Goal: Task Accomplishment & Management: Manage account settings

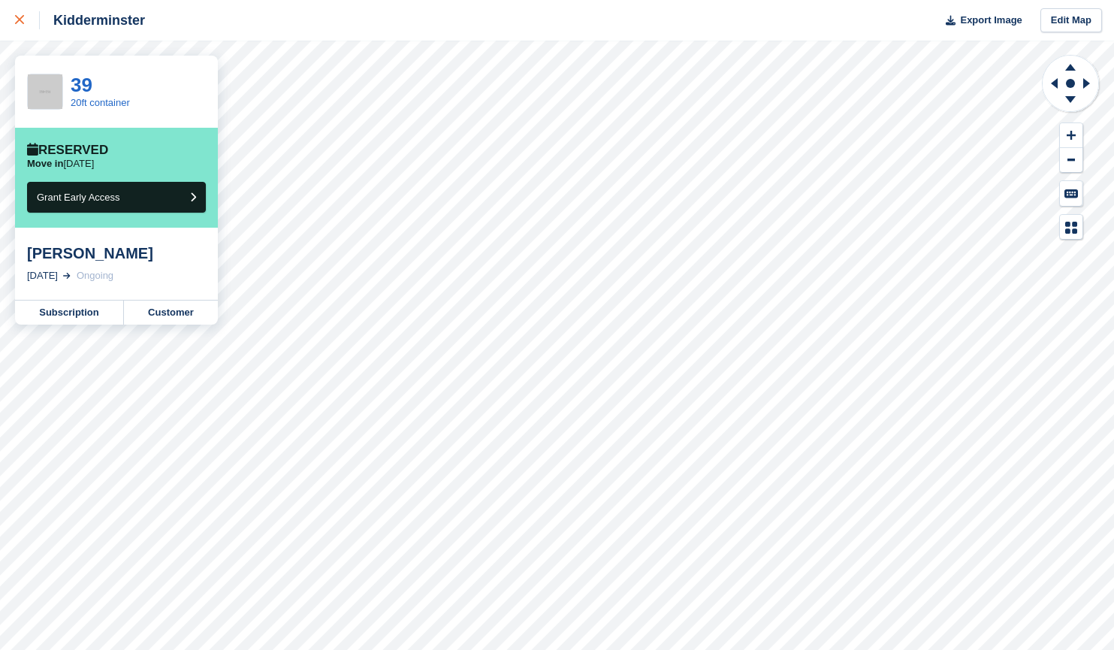
click at [13, 23] on link at bounding box center [20, 20] width 40 height 41
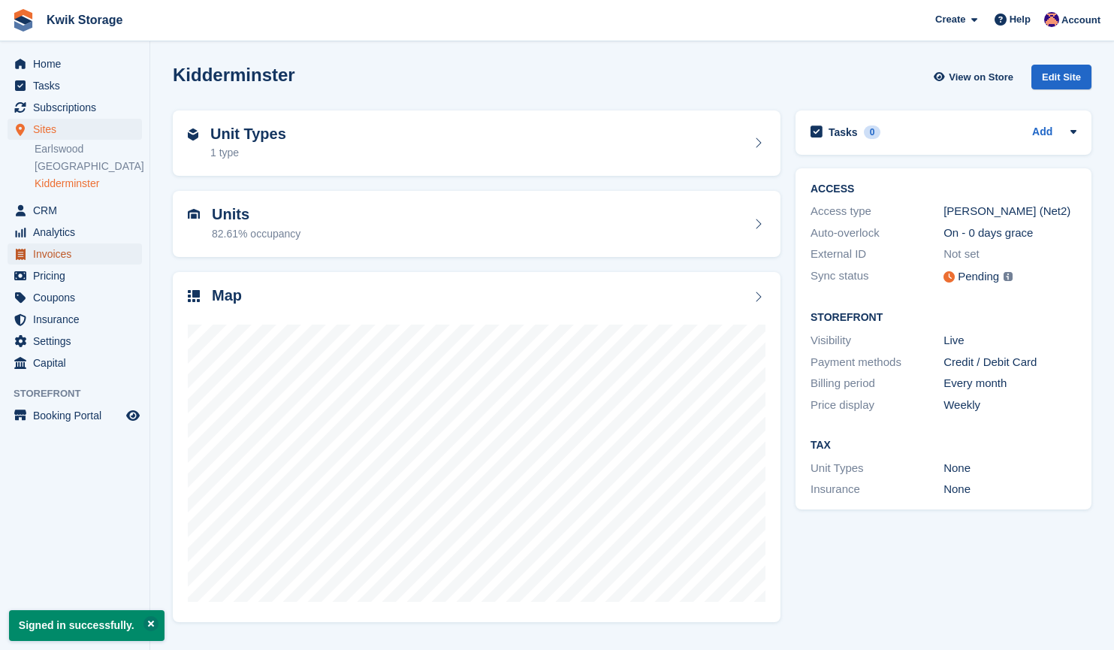
click at [72, 251] on span "Invoices" at bounding box center [78, 253] width 90 height 21
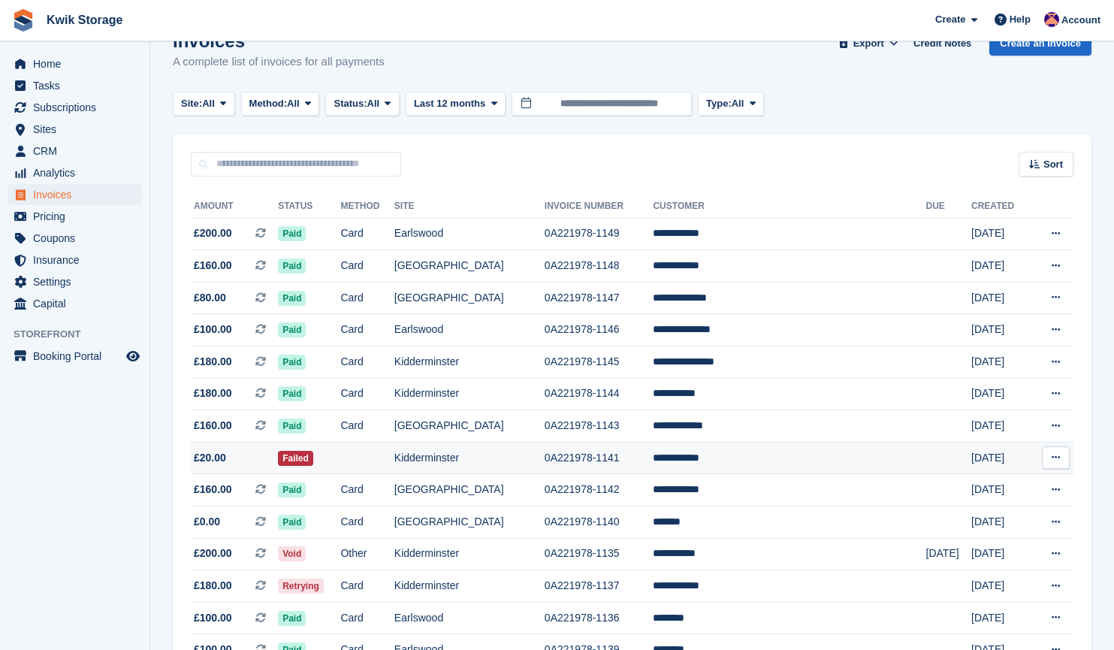
scroll to position [35, 0]
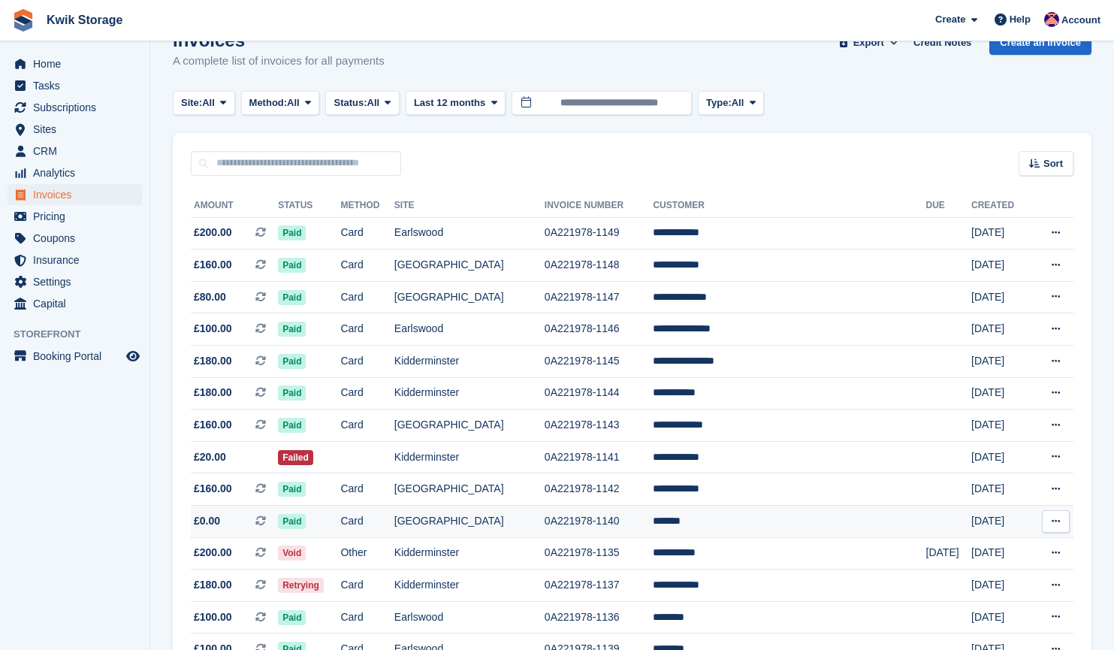
click at [718, 516] on td "*******" at bounding box center [789, 522] width 273 height 32
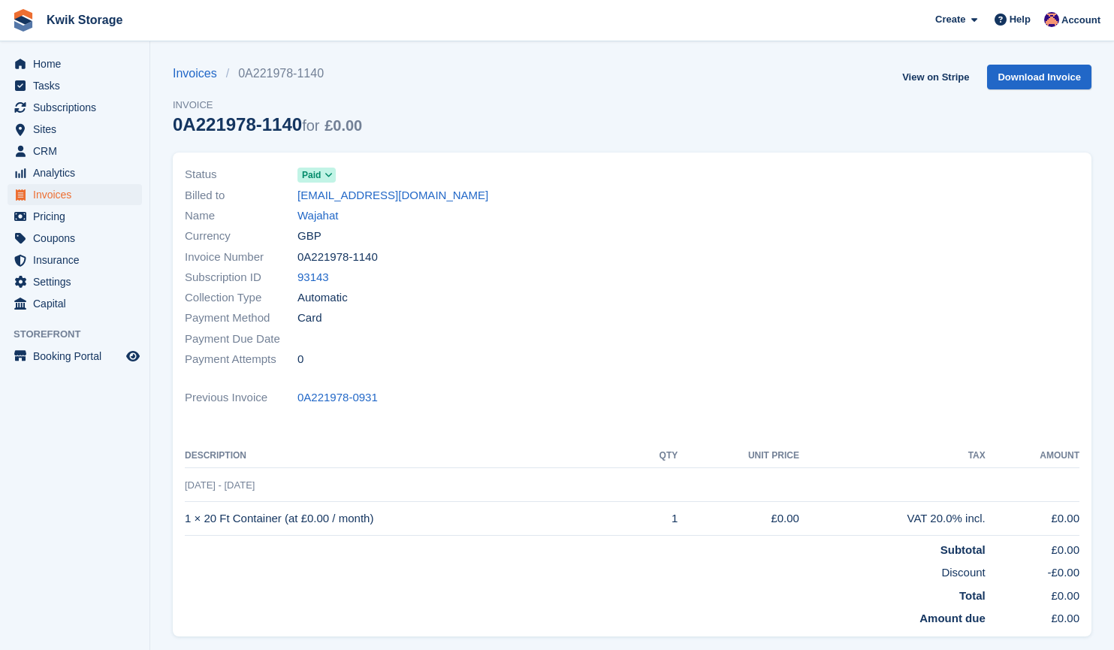
scroll to position [48, 0]
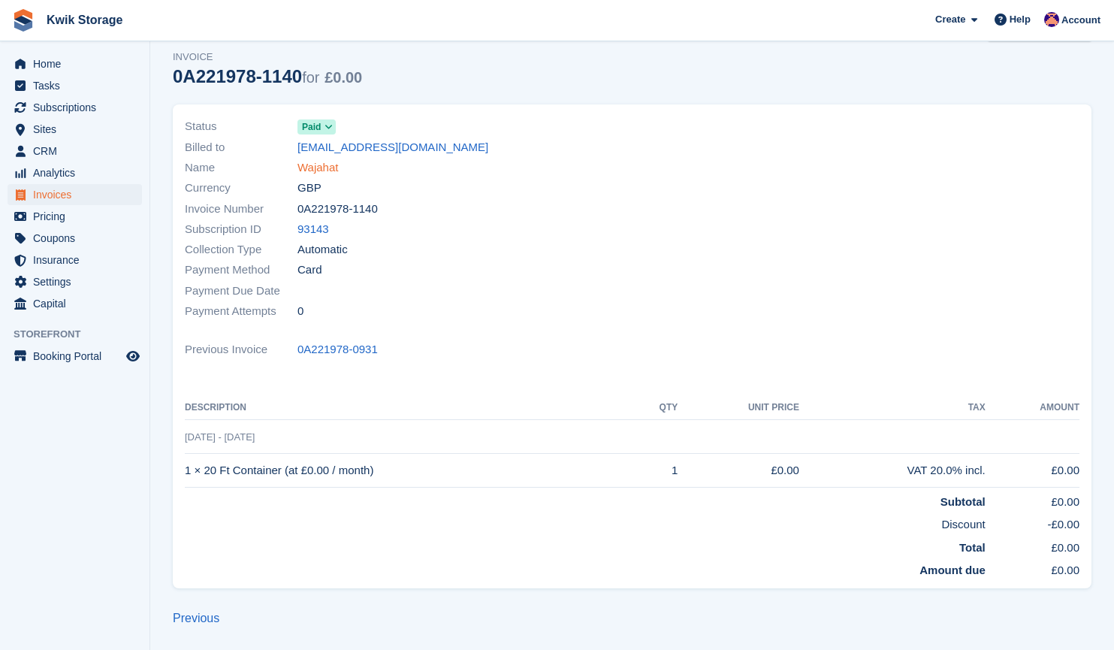
click at [326, 171] on link "Wajahat" at bounding box center [318, 167] width 41 height 17
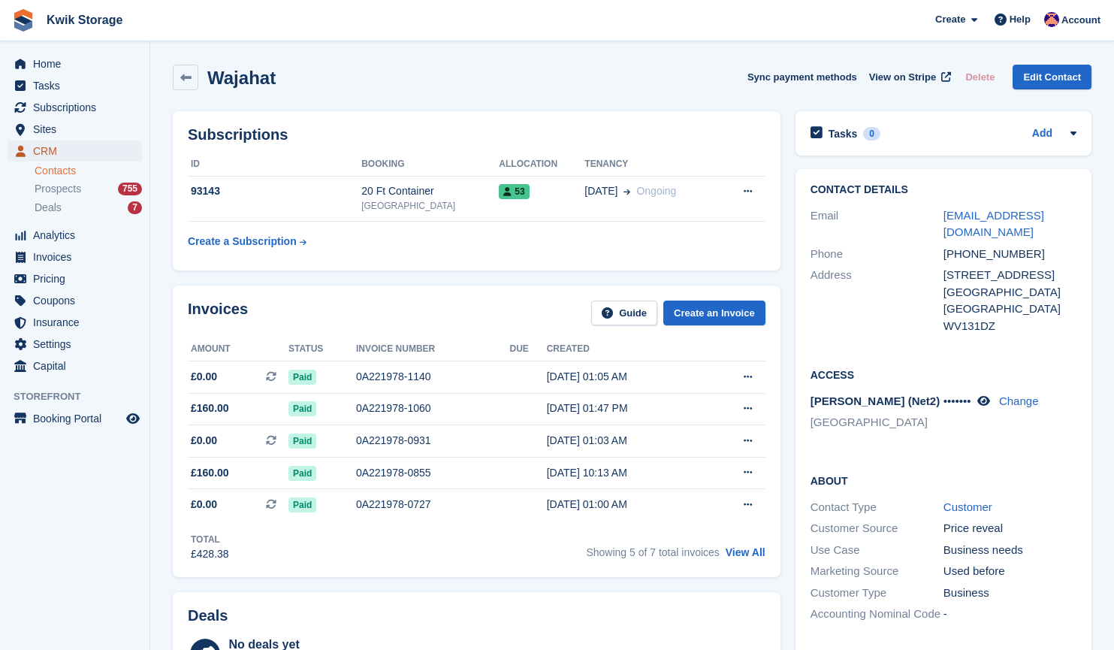
click at [68, 153] on span "CRM" at bounding box center [78, 151] width 90 height 21
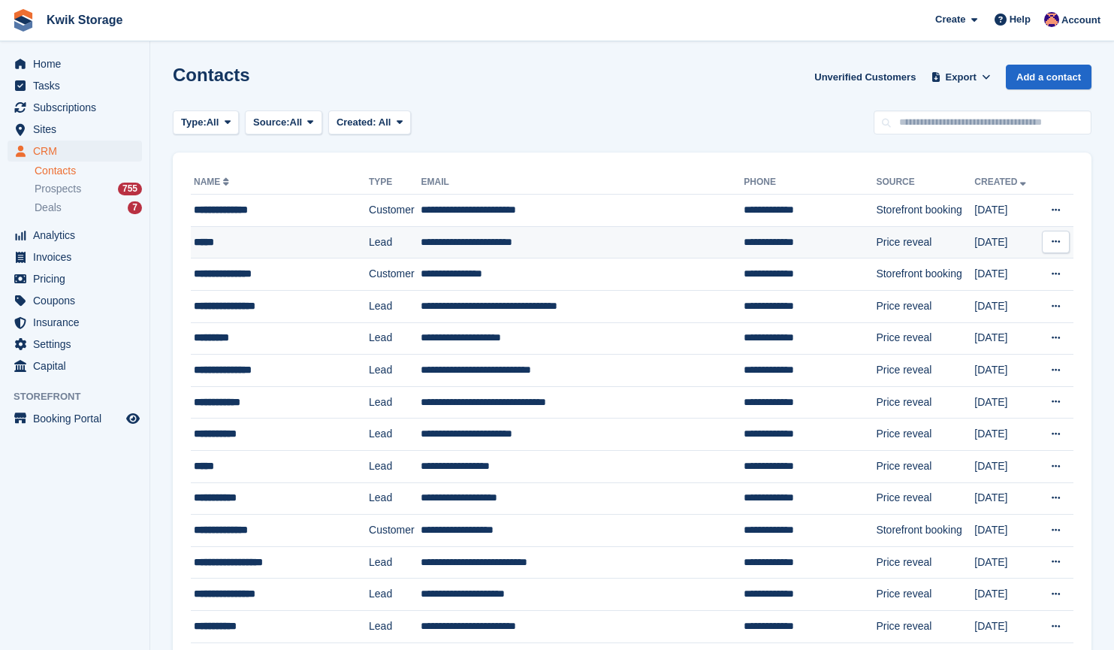
click at [267, 253] on td "*****" at bounding box center [280, 242] width 178 height 32
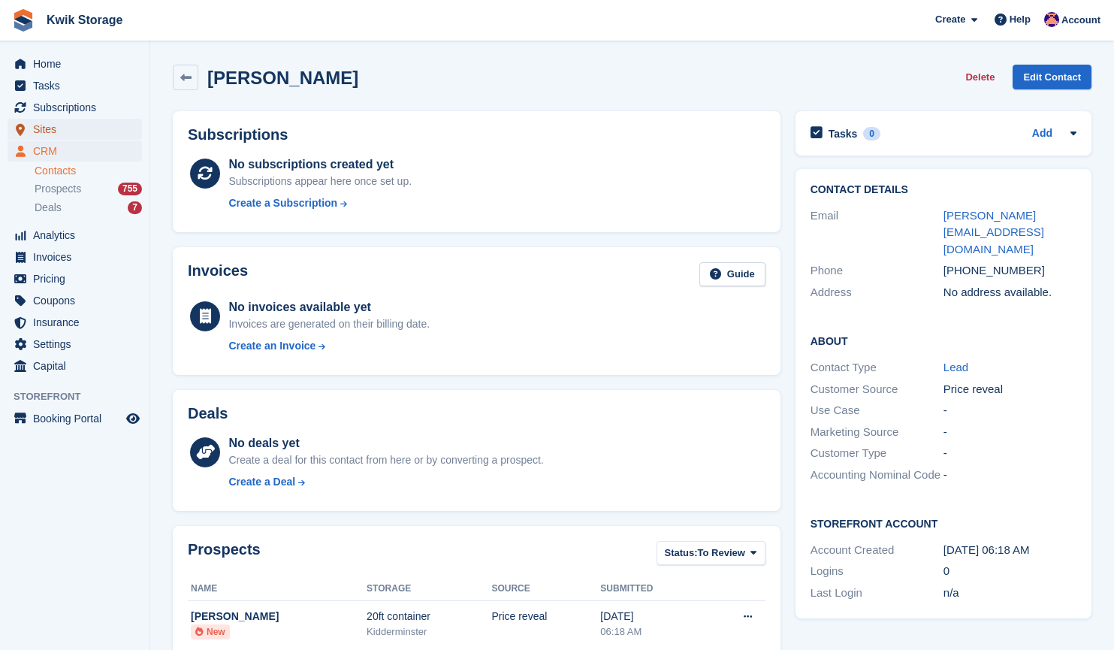
click at [79, 136] on span "Sites" at bounding box center [78, 129] width 90 height 21
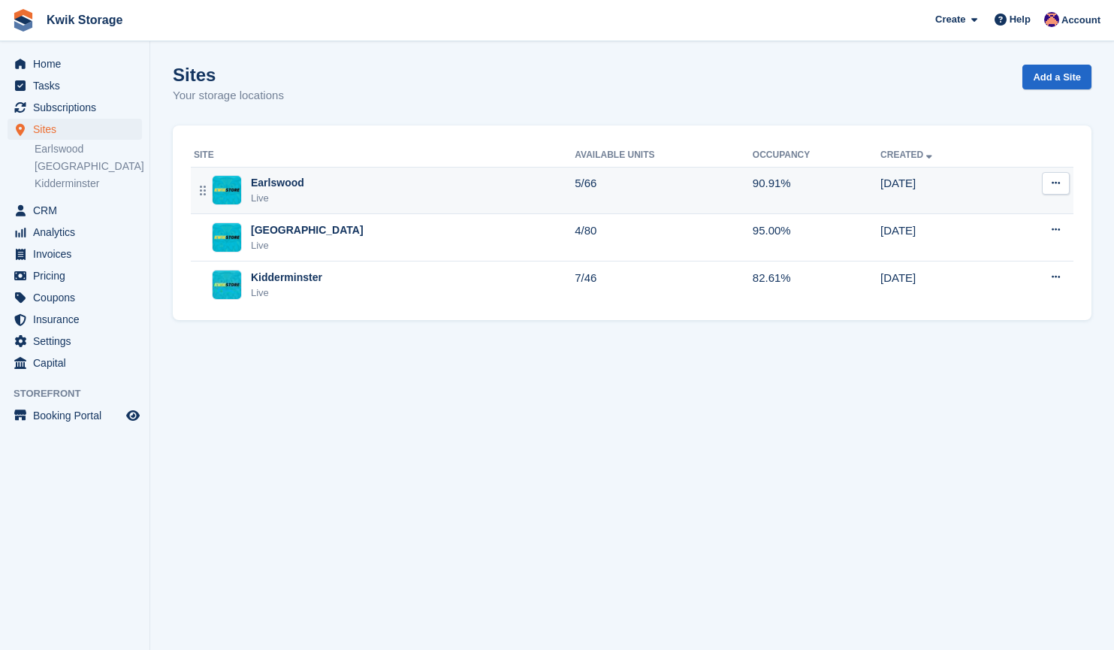
click at [313, 195] on div "Earlswood Live" at bounding box center [384, 190] width 381 height 31
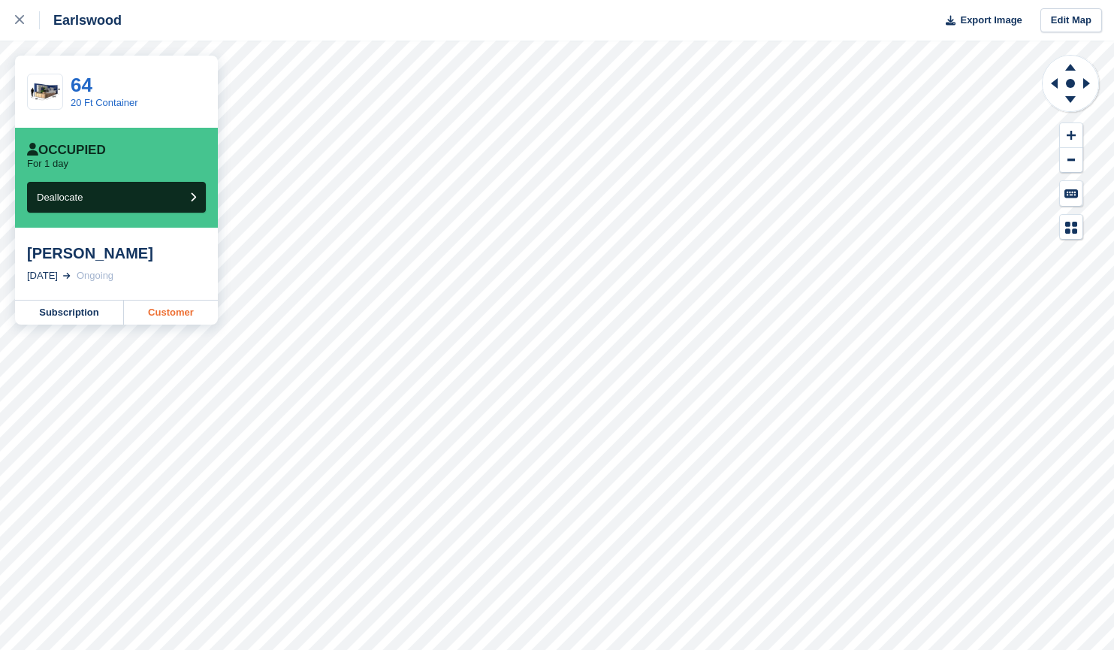
click at [189, 304] on link "Customer" at bounding box center [171, 313] width 94 height 24
click at [33, 26] on div at bounding box center [27, 20] width 25 height 18
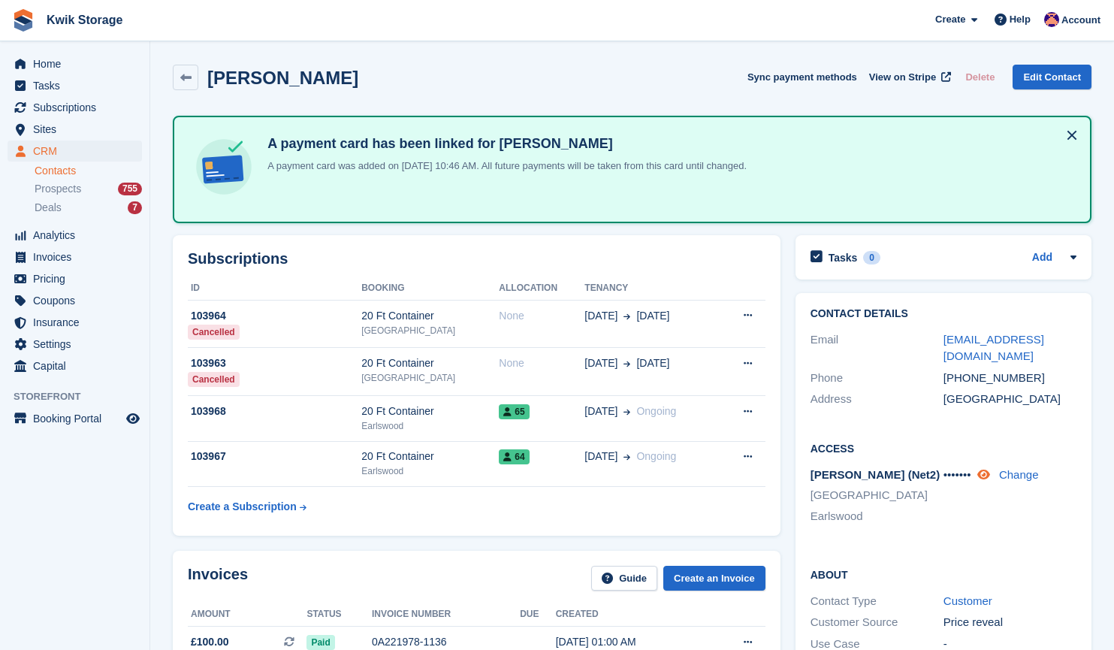
click at [990, 473] on icon at bounding box center [984, 474] width 13 height 11
click at [62, 129] on span "Sites" at bounding box center [78, 129] width 90 height 21
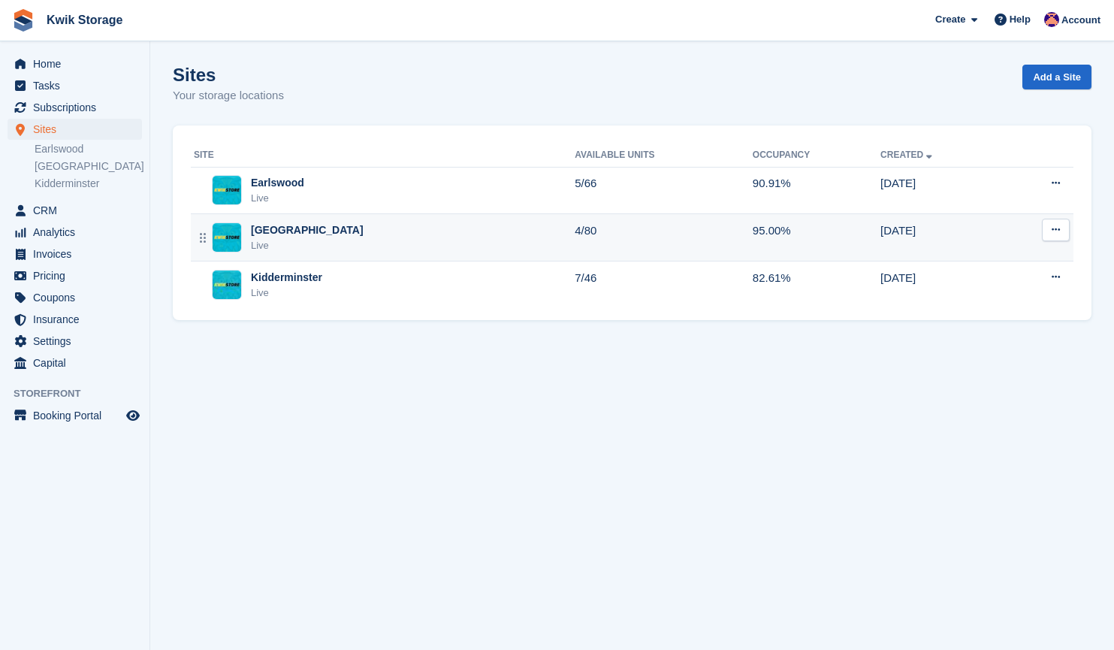
click at [333, 233] on div "Willenhall Live" at bounding box center [384, 237] width 381 height 31
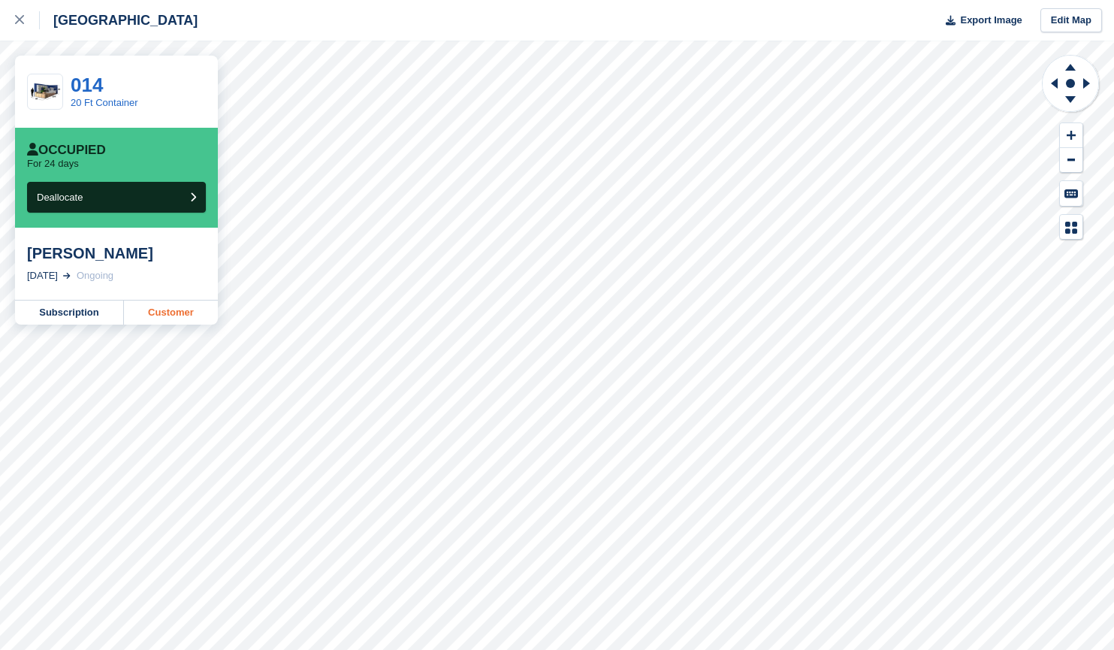
click at [170, 319] on link "Customer" at bounding box center [171, 313] width 94 height 24
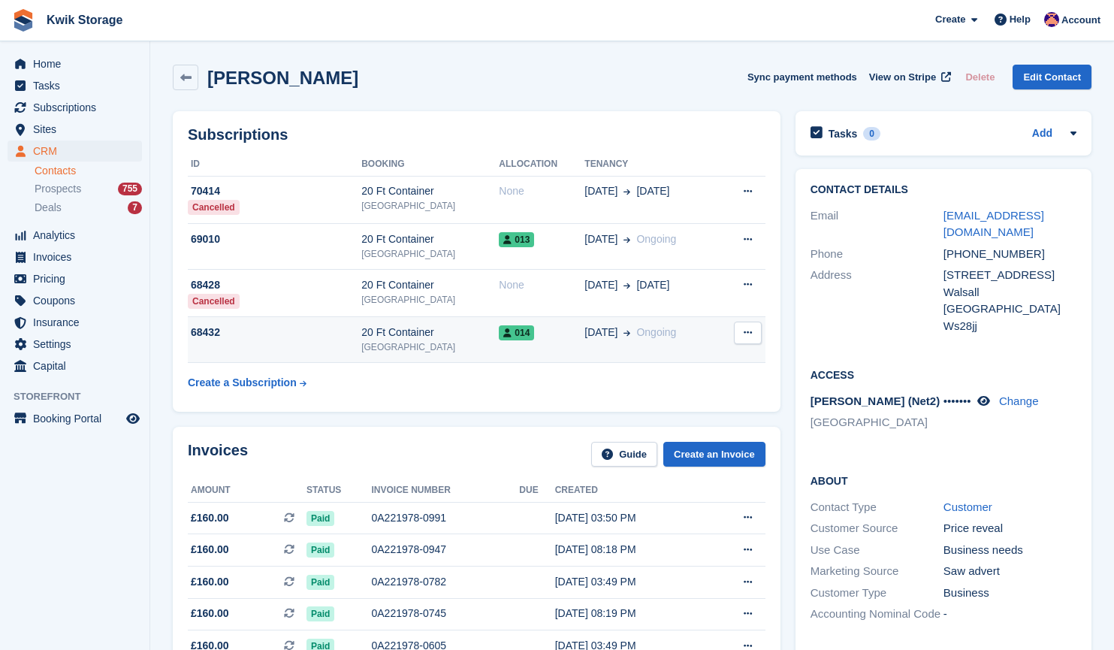
click at [745, 331] on icon at bounding box center [748, 333] width 8 height 10
click at [694, 366] on p "Cancel subscription" at bounding box center [689, 362] width 131 height 20
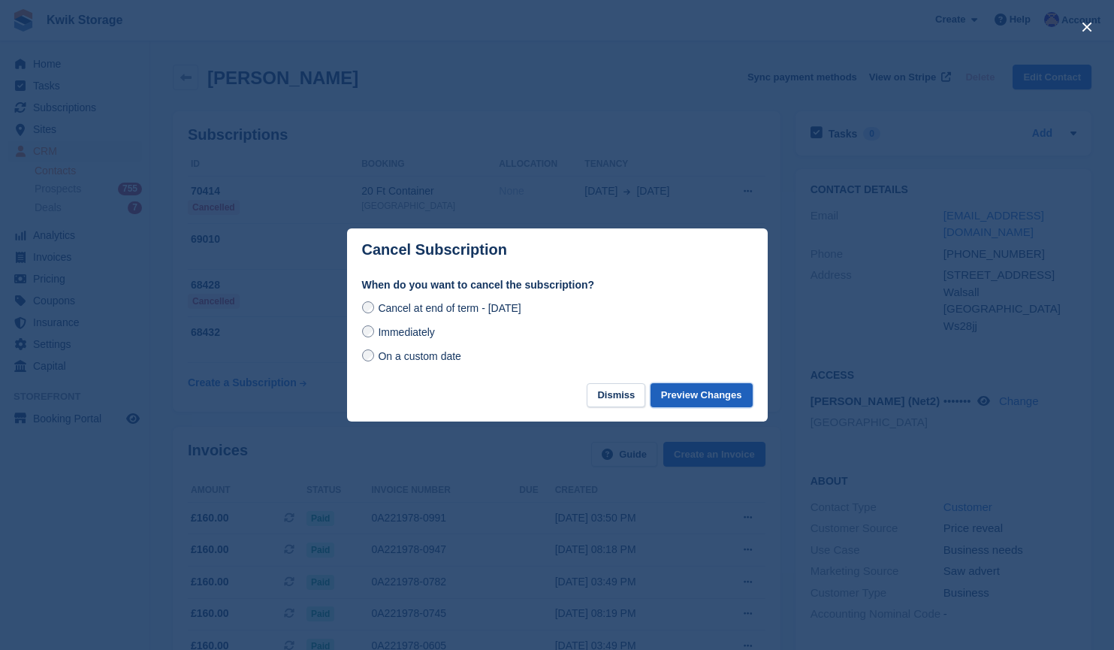
click at [709, 398] on button "Preview Changes" at bounding box center [702, 395] width 102 height 25
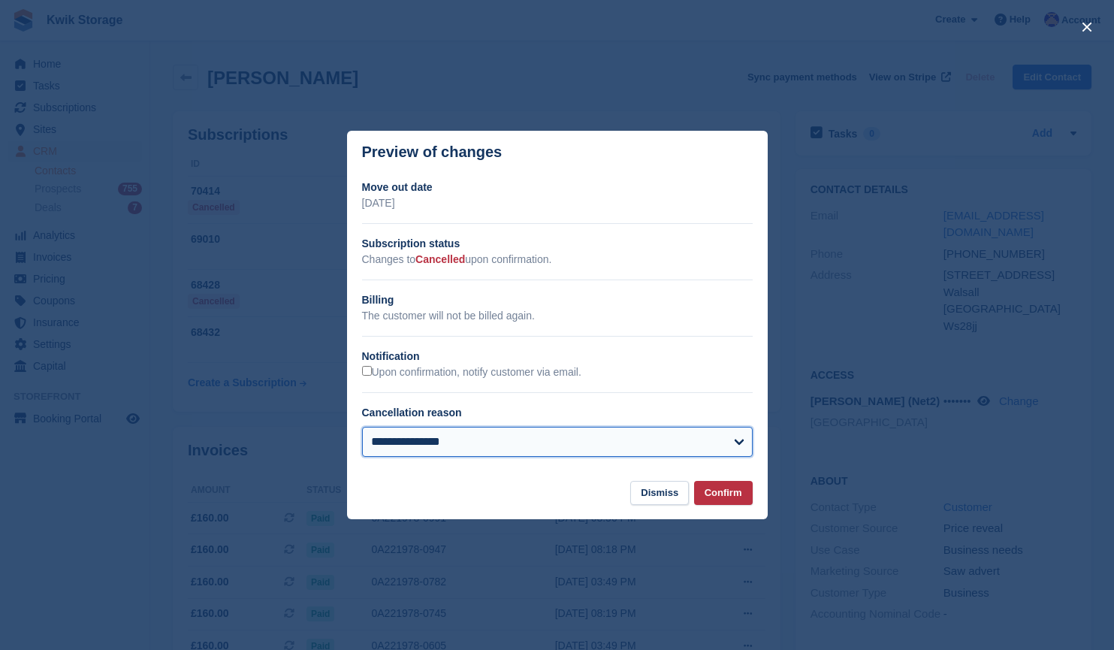
click at [659, 441] on select "**********" at bounding box center [557, 442] width 391 height 30
select select "**********"
click at [362, 428] on select "**********" at bounding box center [557, 442] width 391 height 30
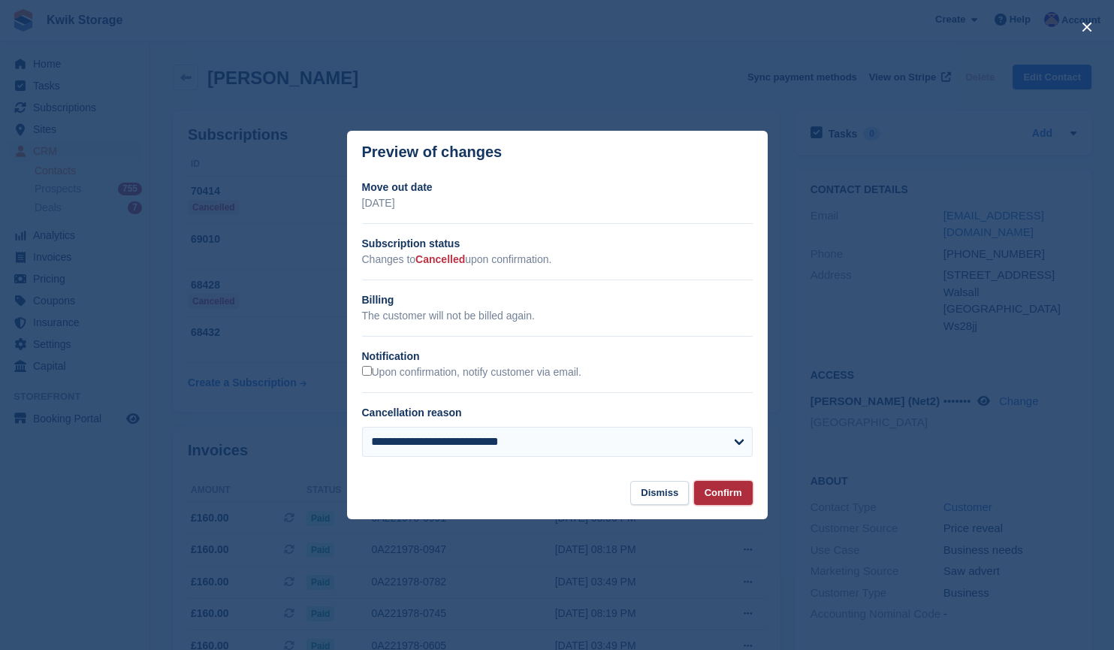
click at [725, 498] on button "Confirm" at bounding box center [723, 493] width 59 height 25
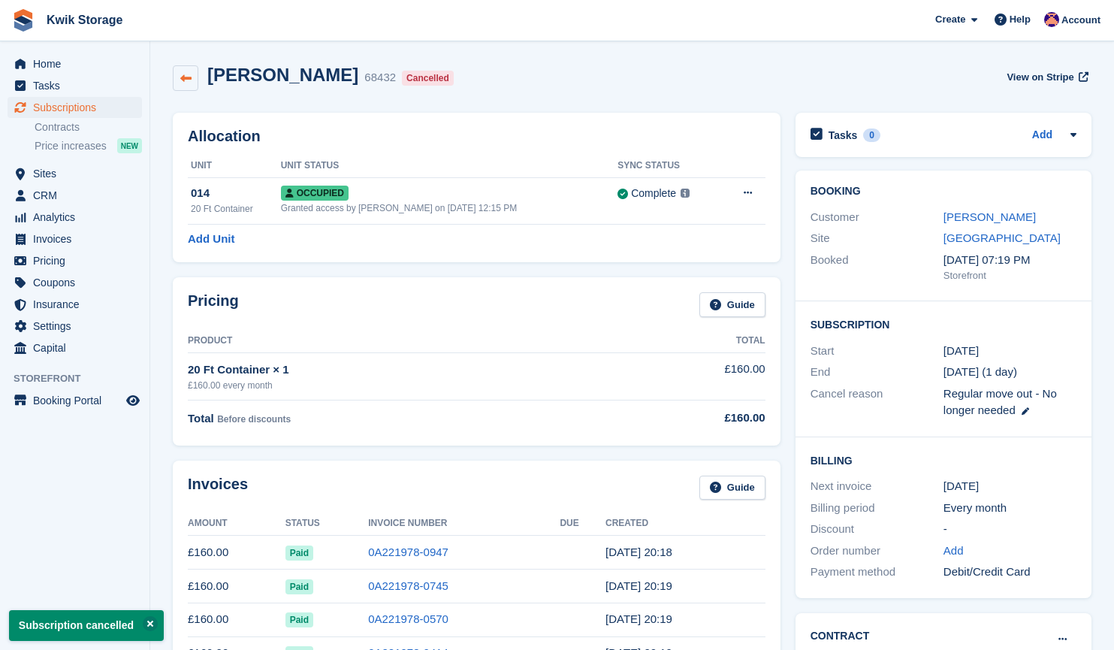
click at [183, 74] on icon at bounding box center [185, 78] width 11 height 11
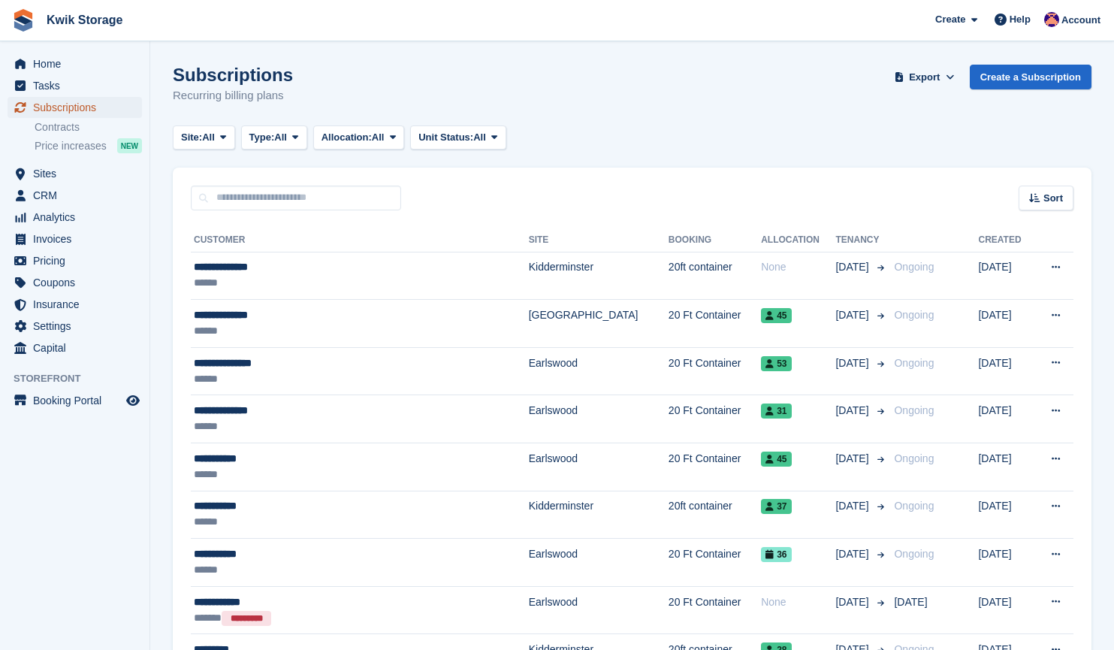
click at [74, 107] on span "Subscriptions" at bounding box center [78, 107] width 90 height 21
click at [257, 200] on input "text" at bounding box center [296, 198] width 210 height 25
type input "***"
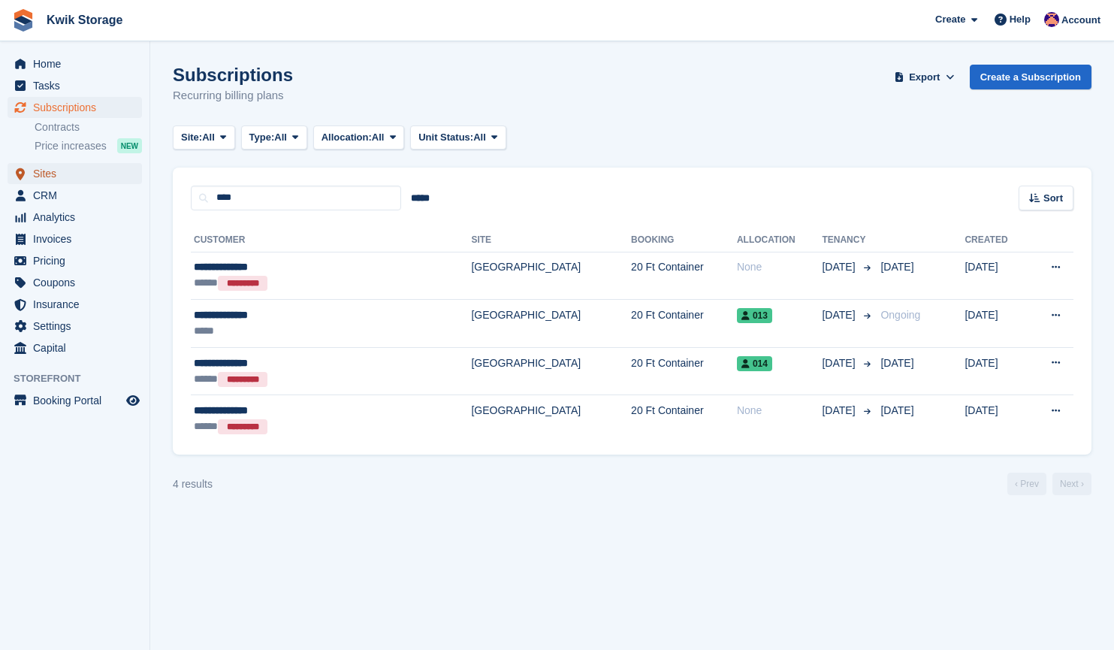
click at [84, 174] on span "Sites" at bounding box center [78, 173] width 90 height 21
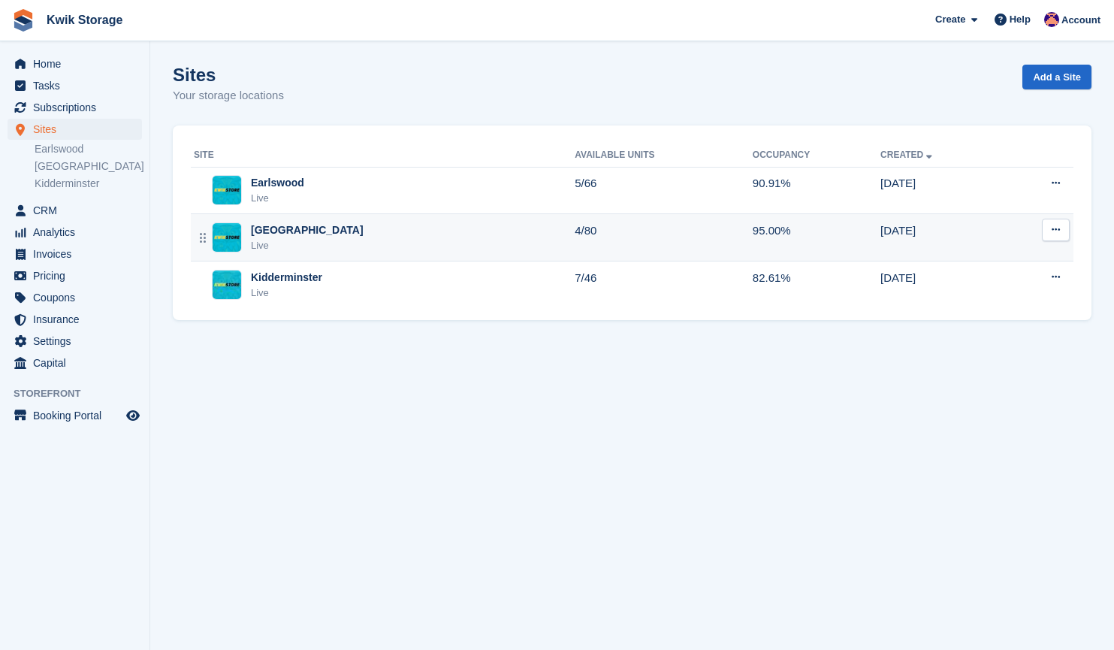
click at [337, 224] on div "Willenhall Live" at bounding box center [384, 237] width 381 height 31
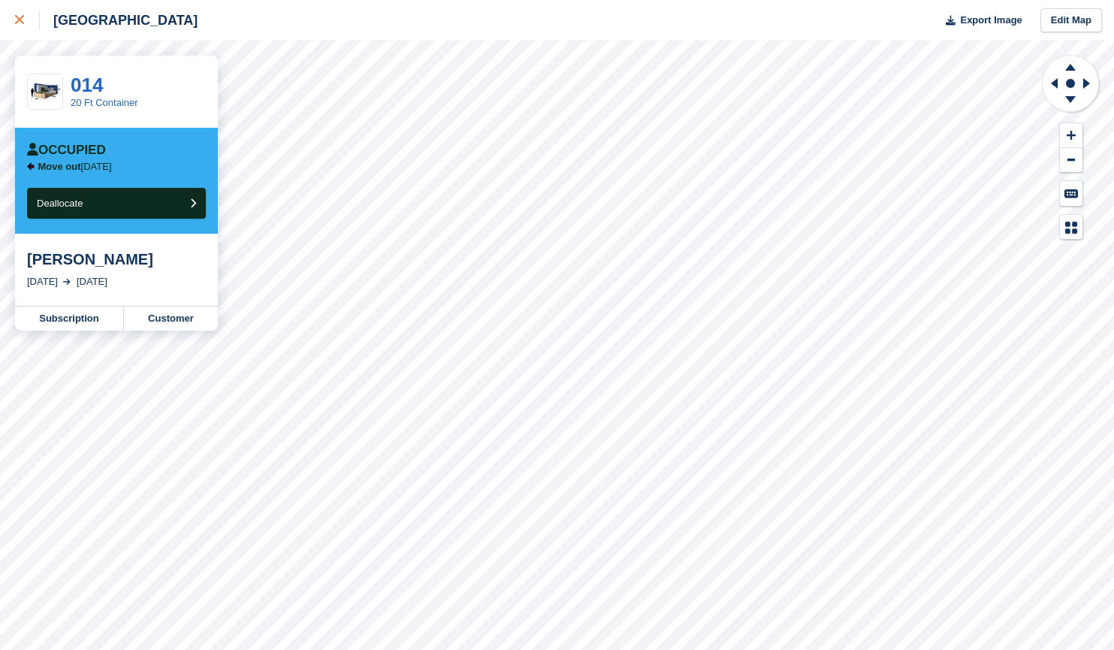
click at [11, 17] on link at bounding box center [20, 20] width 40 height 41
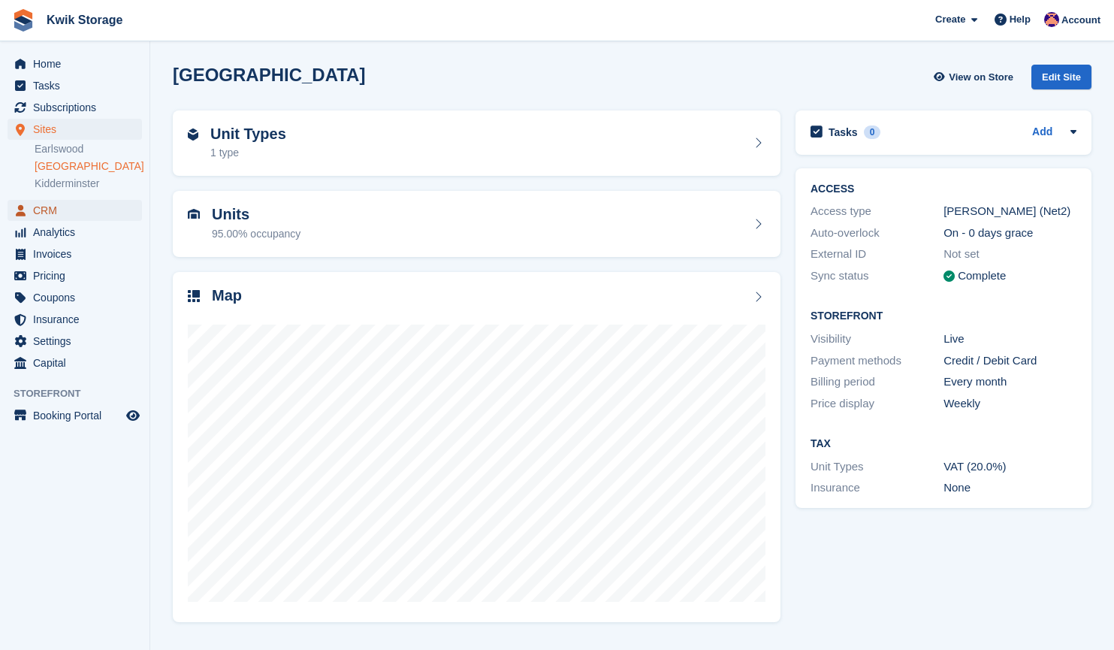
click at [75, 213] on span "CRM" at bounding box center [78, 210] width 90 height 21
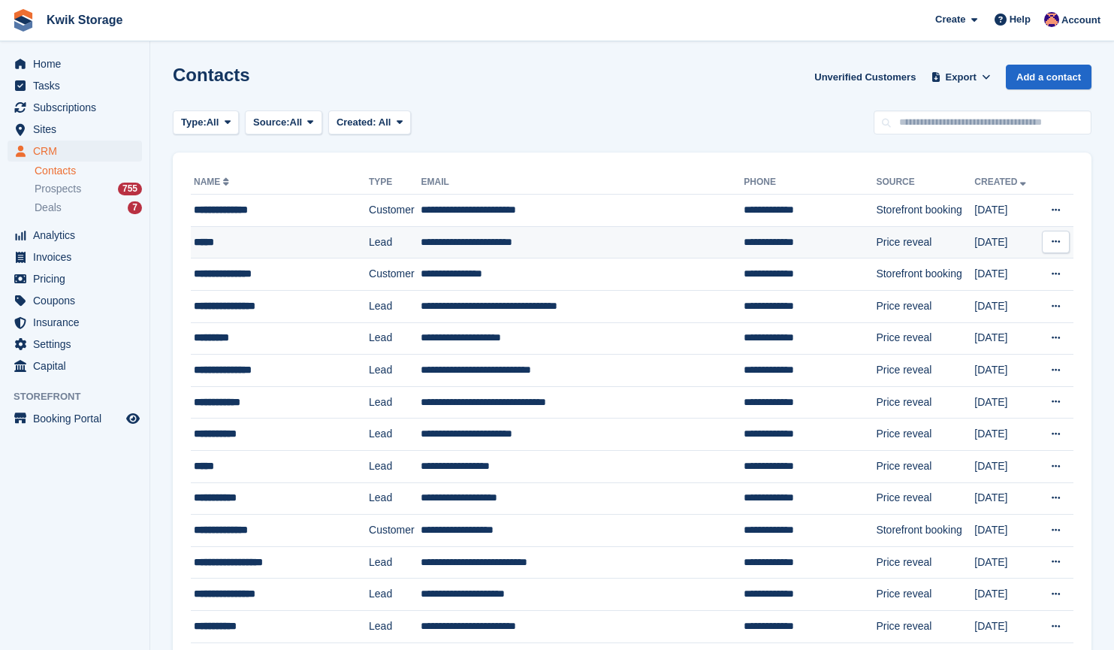
click at [369, 229] on td "Lead" at bounding box center [395, 242] width 52 height 32
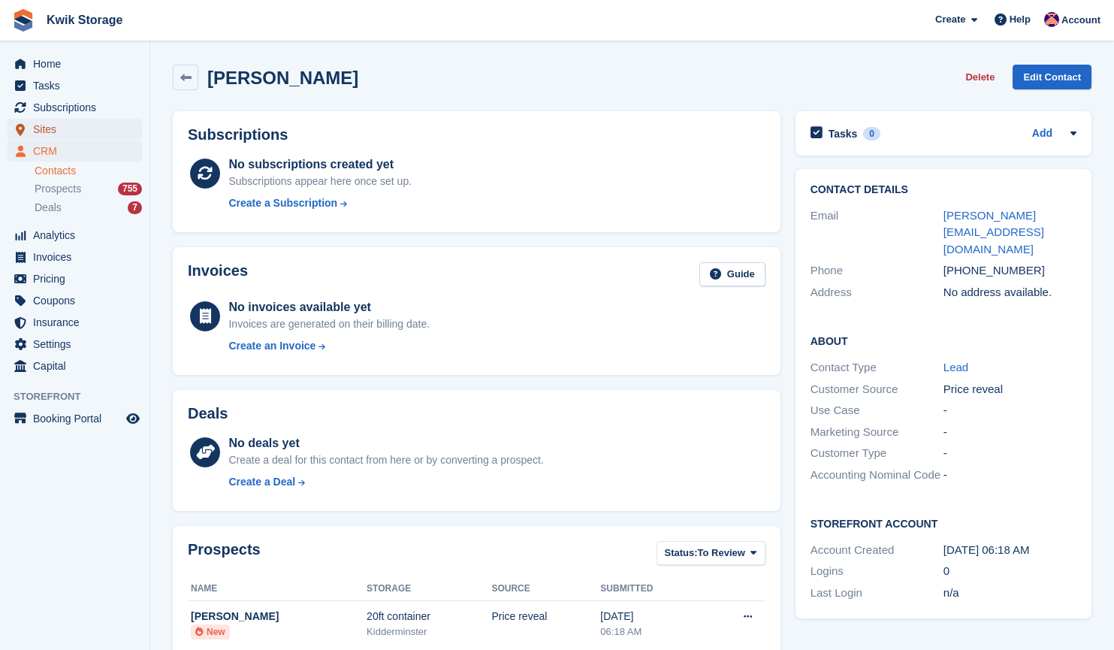
click at [92, 130] on span "Sites" at bounding box center [78, 129] width 90 height 21
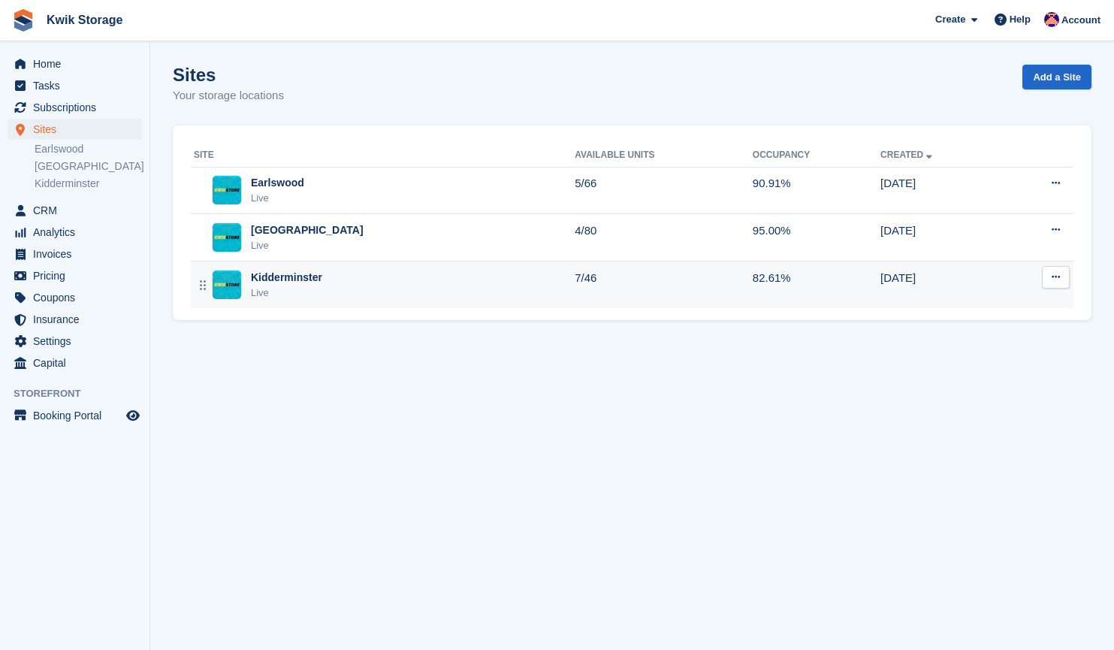
click at [334, 276] on div "Kidderminster Live" at bounding box center [384, 285] width 381 height 31
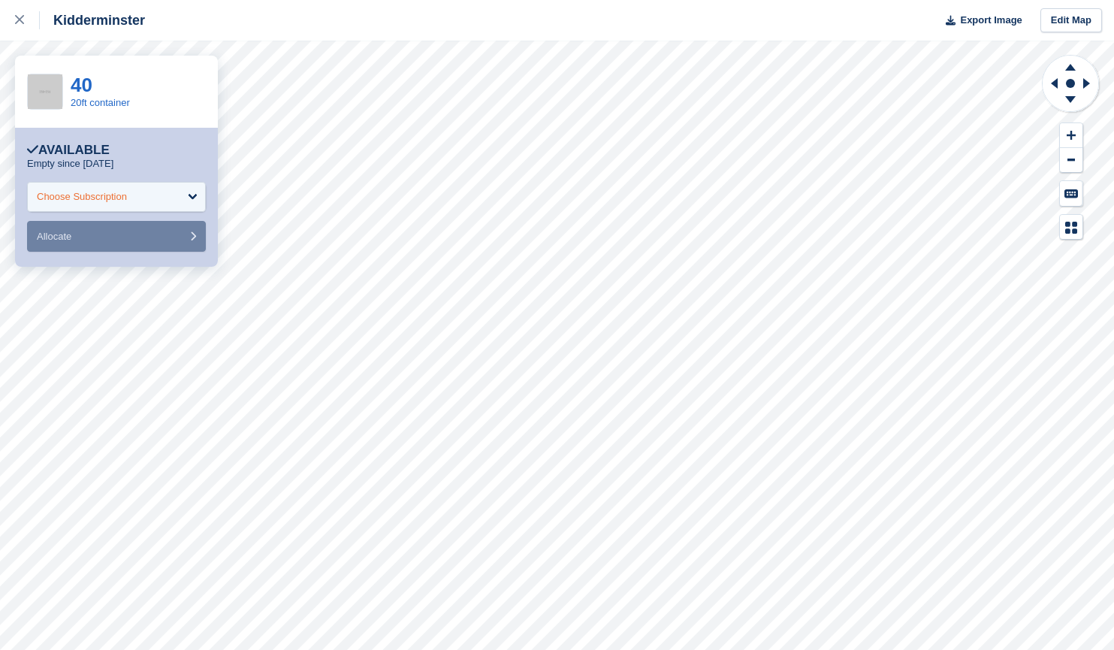
click at [172, 195] on div "Choose Subscription" at bounding box center [116, 197] width 179 height 30
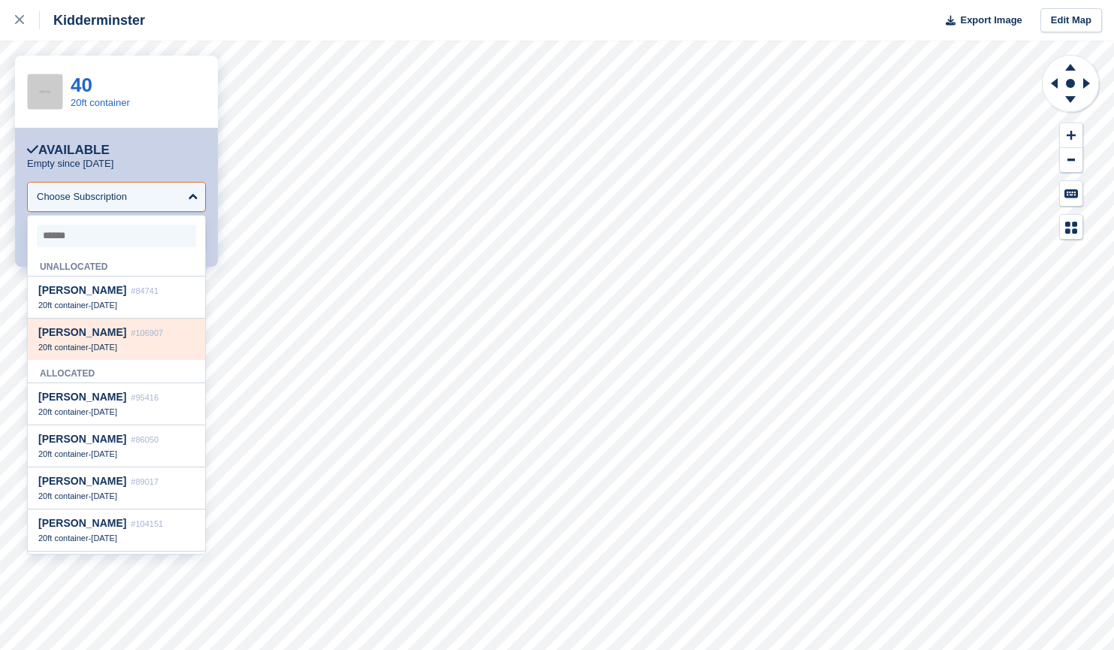
click at [122, 339] on div "Nicola nuttall #106907" at bounding box center [116, 332] width 156 height 13
select select "******"
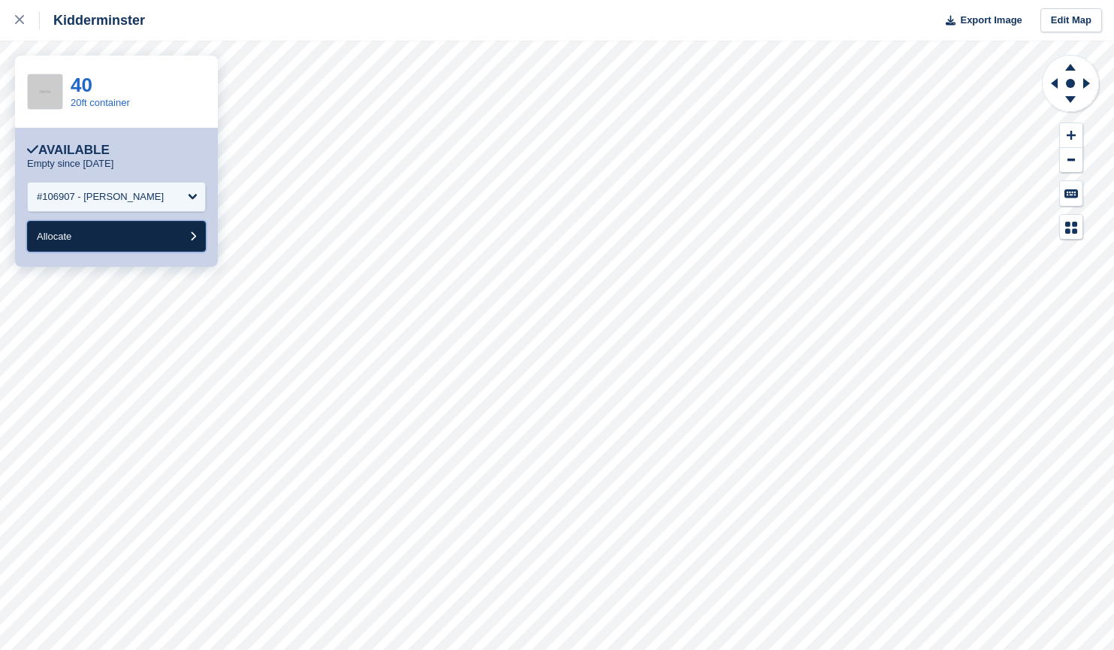
click at [172, 246] on button "Allocate" at bounding box center [116, 236] width 179 height 31
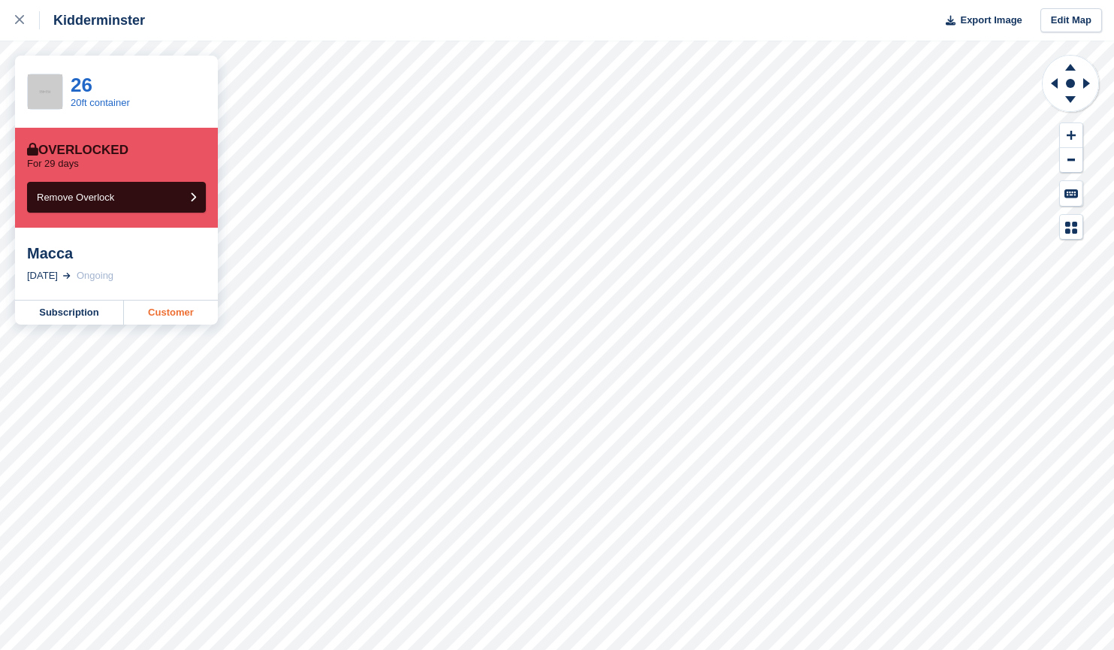
click at [144, 302] on link "Customer" at bounding box center [171, 313] width 94 height 24
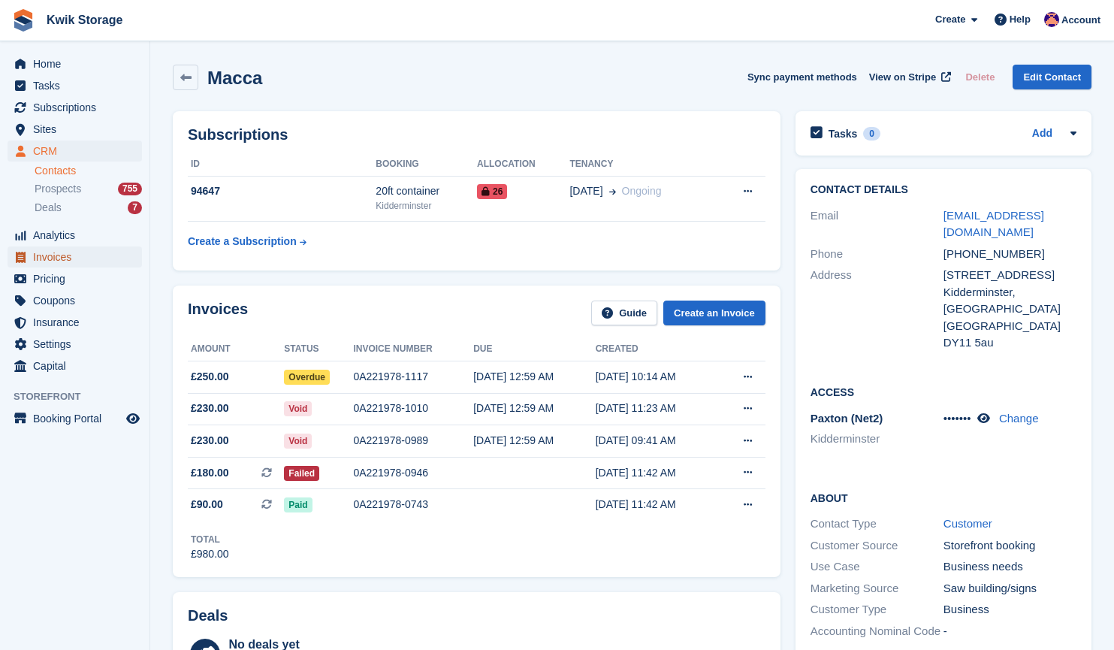
click at [72, 256] on span "Invoices" at bounding box center [78, 256] width 90 height 21
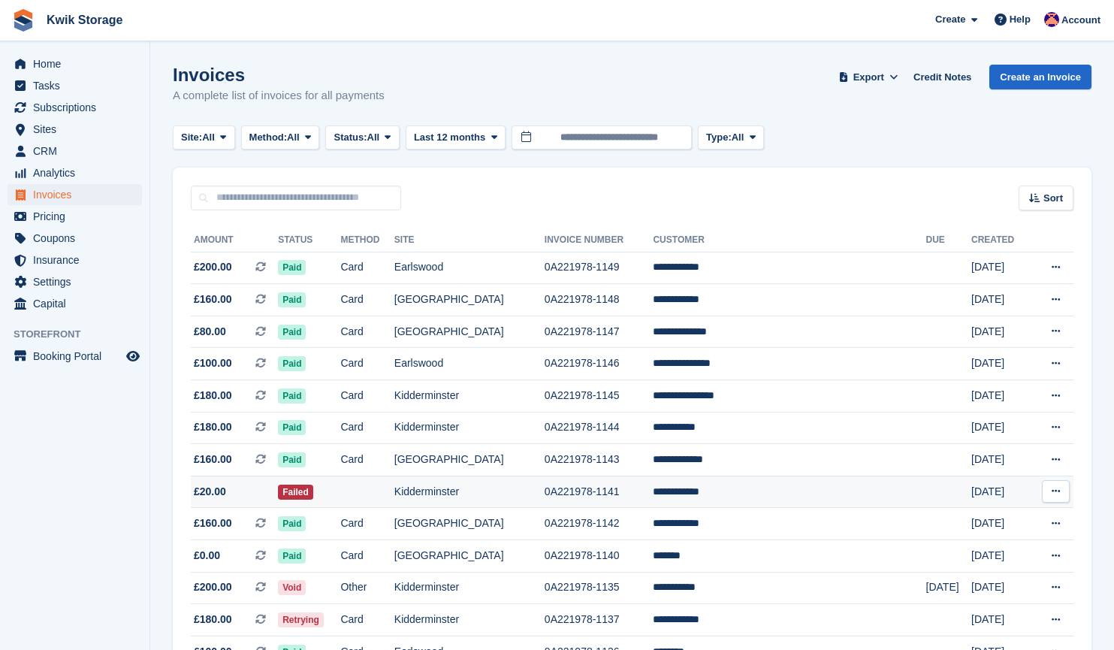
click at [464, 490] on td "Kidderminster" at bounding box center [470, 492] width 150 height 32
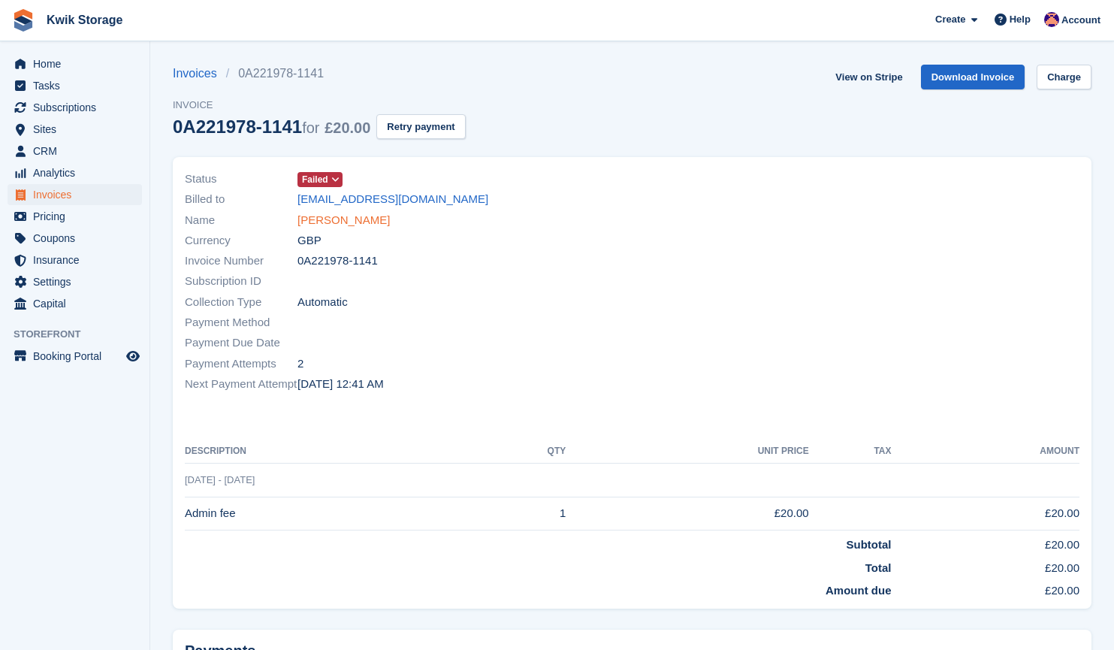
click at [337, 225] on link "Ricky Tunley" at bounding box center [344, 220] width 92 height 17
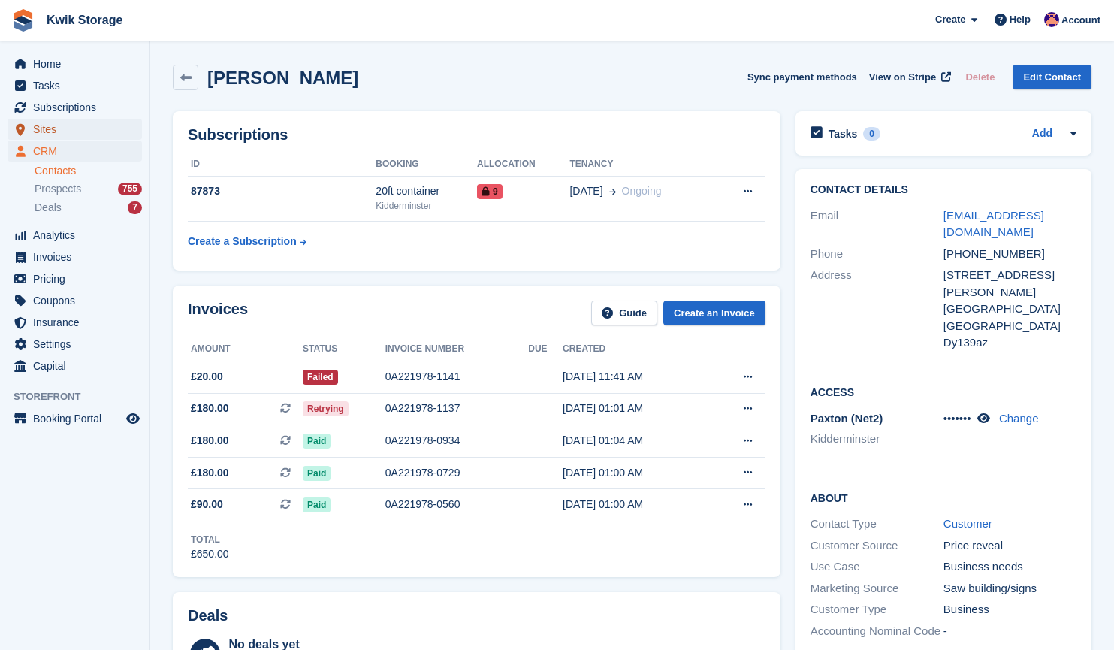
click at [84, 133] on span "Sites" at bounding box center [78, 129] width 90 height 21
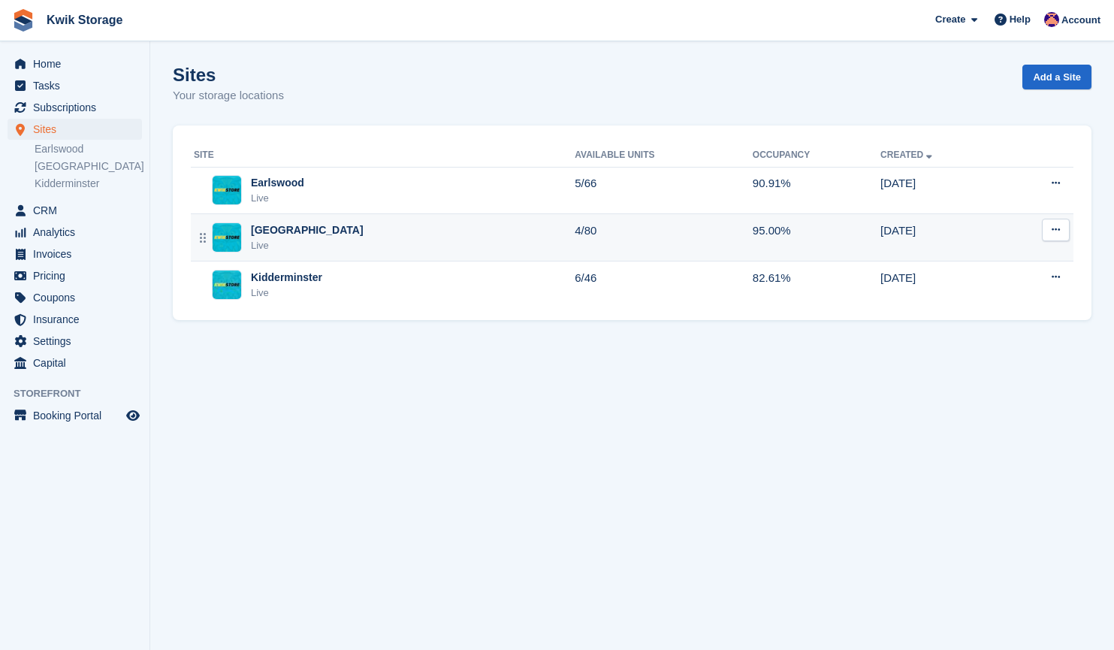
click at [318, 235] on div "Willenhall Live" at bounding box center [384, 237] width 381 height 31
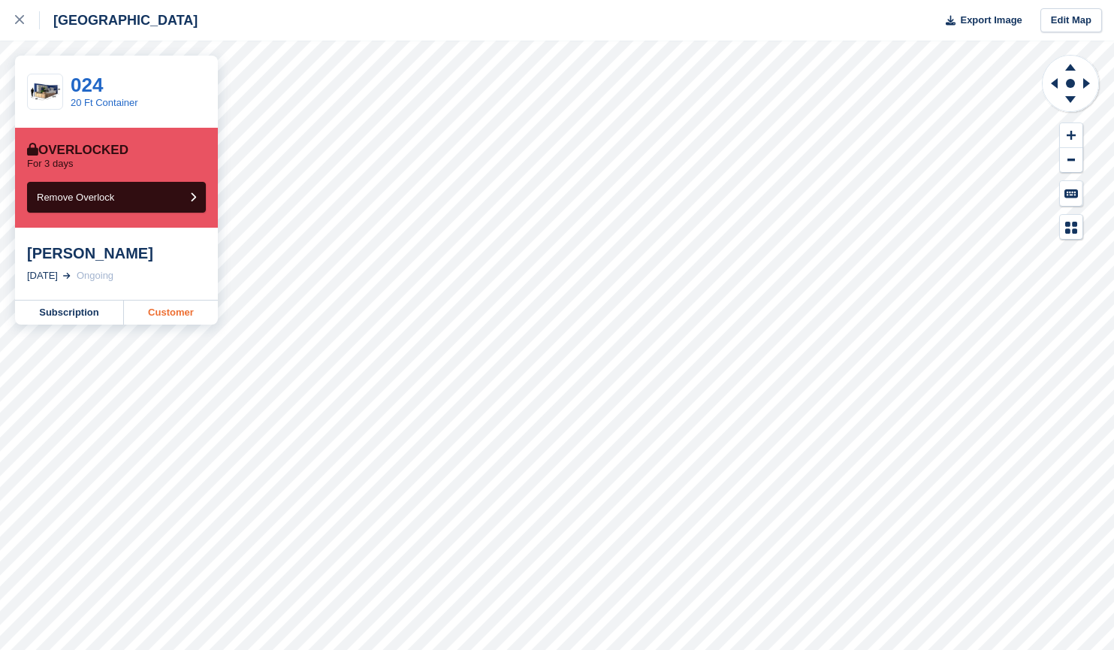
click at [178, 322] on link "Customer" at bounding box center [171, 313] width 94 height 24
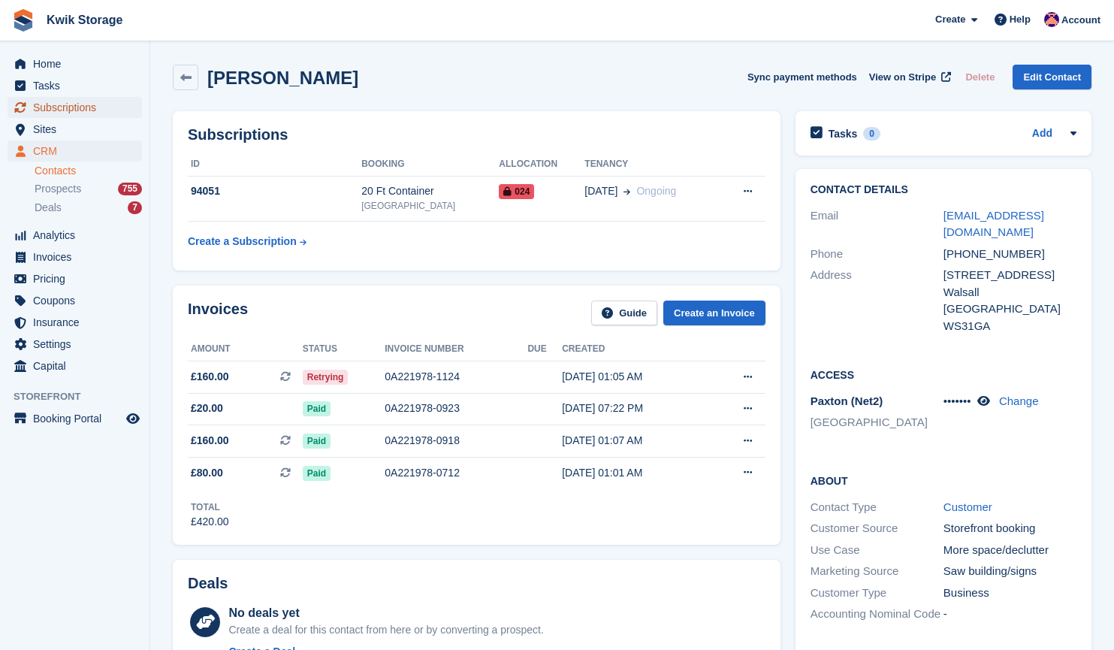
click at [77, 105] on span "Subscriptions" at bounding box center [78, 107] width 90 height 21
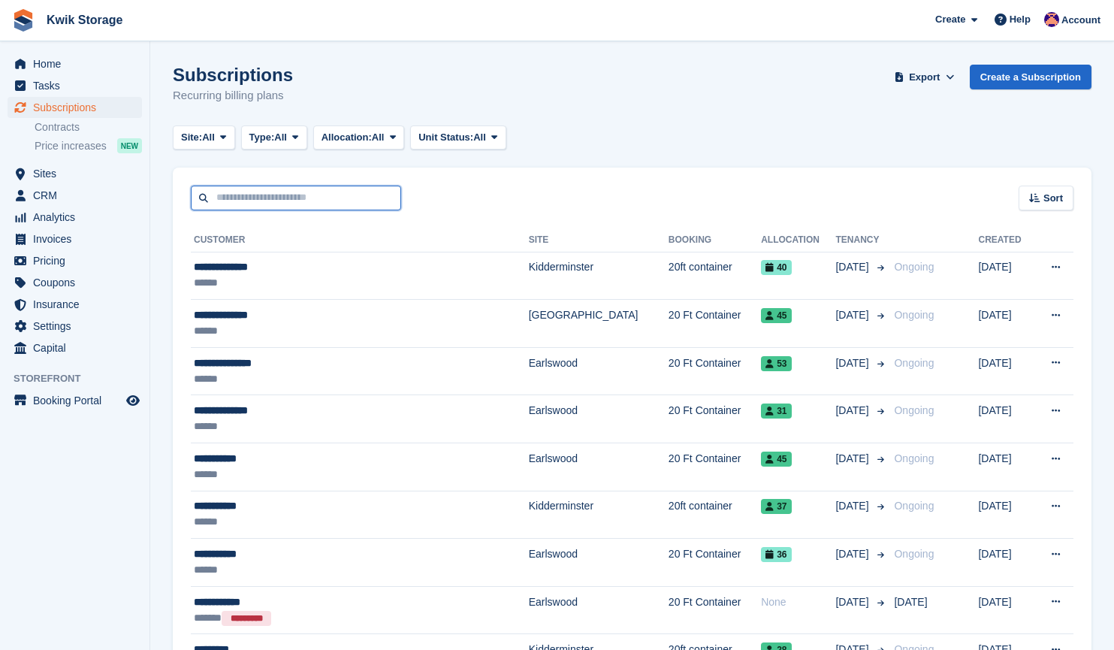
click at [268, 192] on input "text" at bounding box center [296, 198] width 210 height 25
type input "*****"
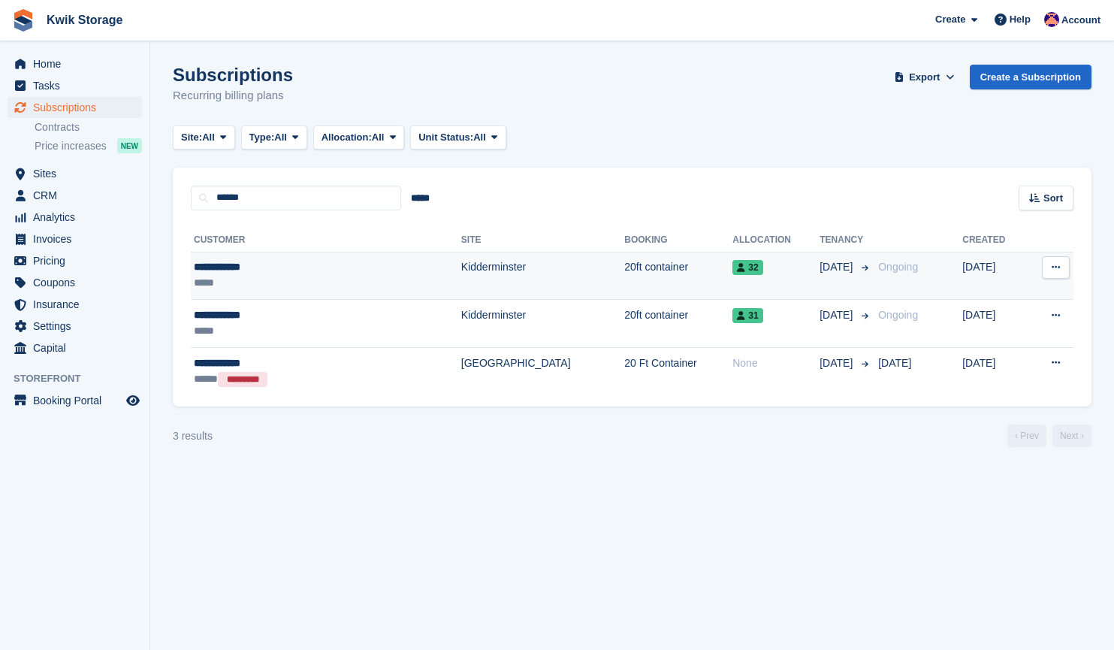
click at [820, 276] on td "[DATE]" at bounding box center [846, 276] width 53 height 48
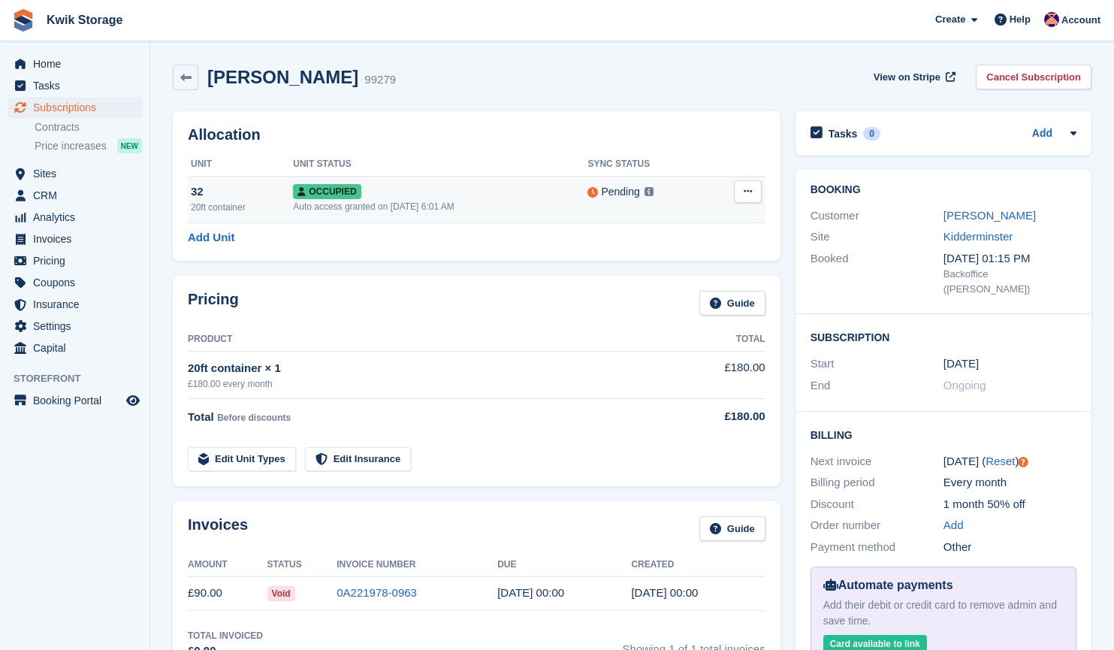
click at [757, 200] on button at bounding box center [748, 191] width 28 height 23
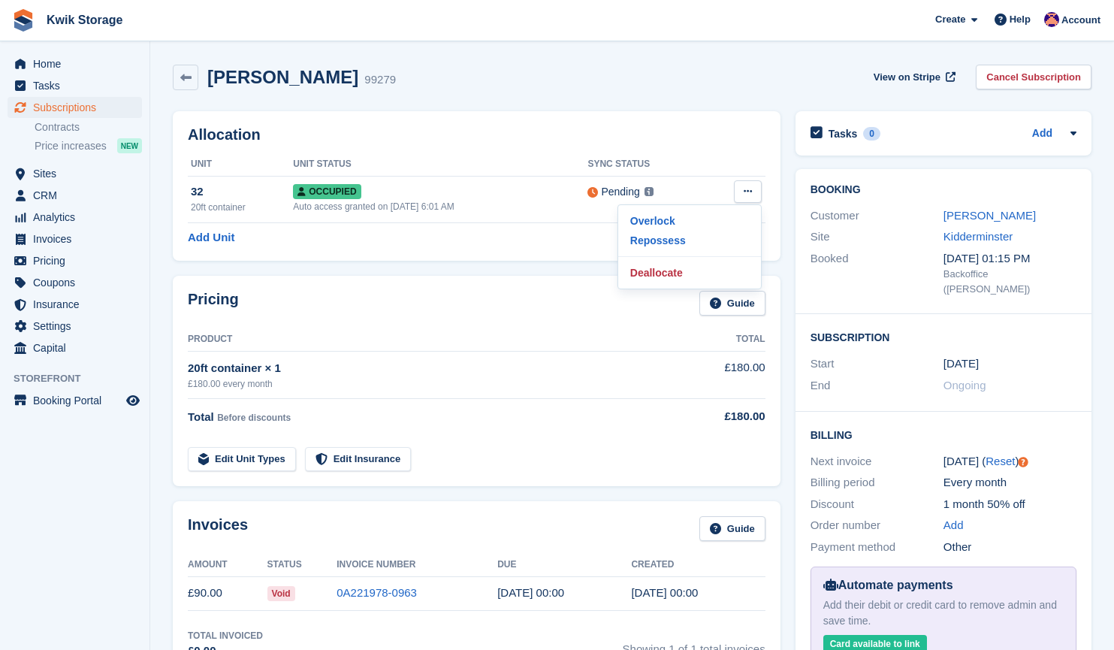
click at [955, 355] on time "12 Aug" at bounding box center [961, 363] width 35 height 17
click at [639, 116] on div "Allocation Unit Unit Status Sync Status 32 20ft container Occupied Auto access …" at bounding box center [477, 186] width 608 height 150
click at [189, 84] on link at bounding box center [186, 78] width 26 height 26
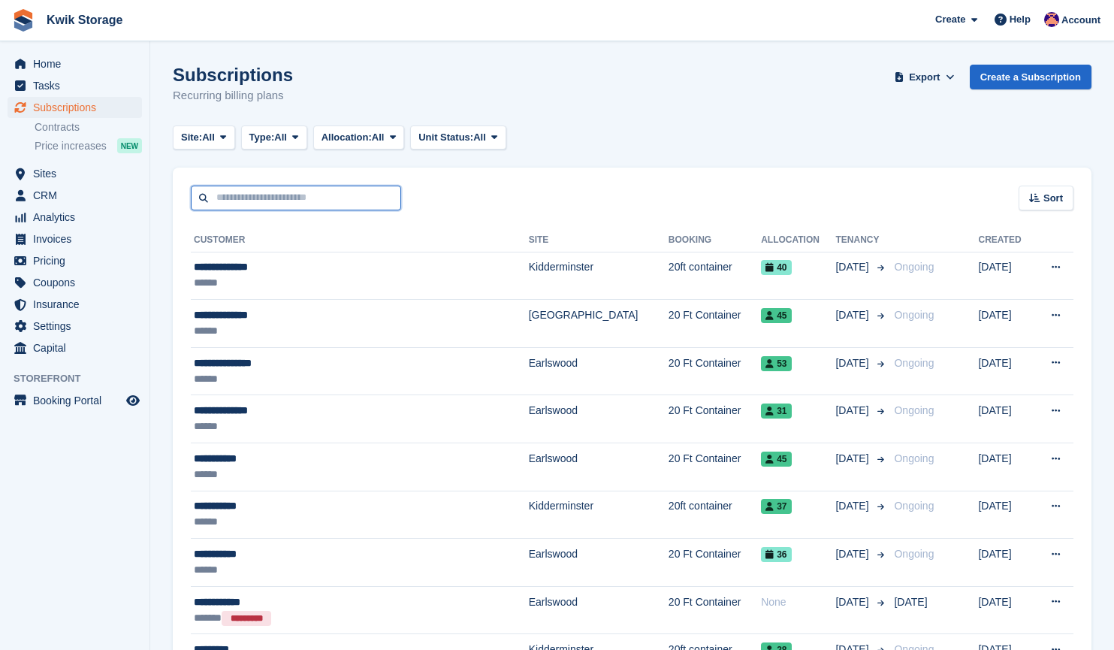
click at [217, 186] on input "text" at bounding box center [296, 198] width 210 height 25
type input "*****"
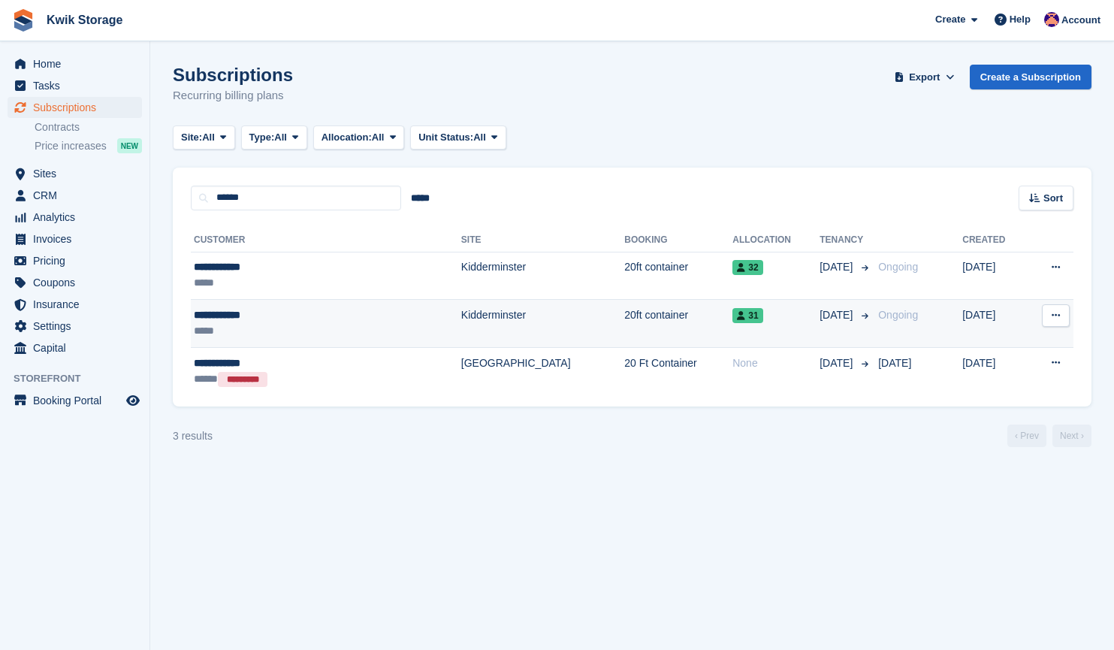
click at [461, 306] on td "Kidderminster" at bounding box center [542, 324] width 163 height 48
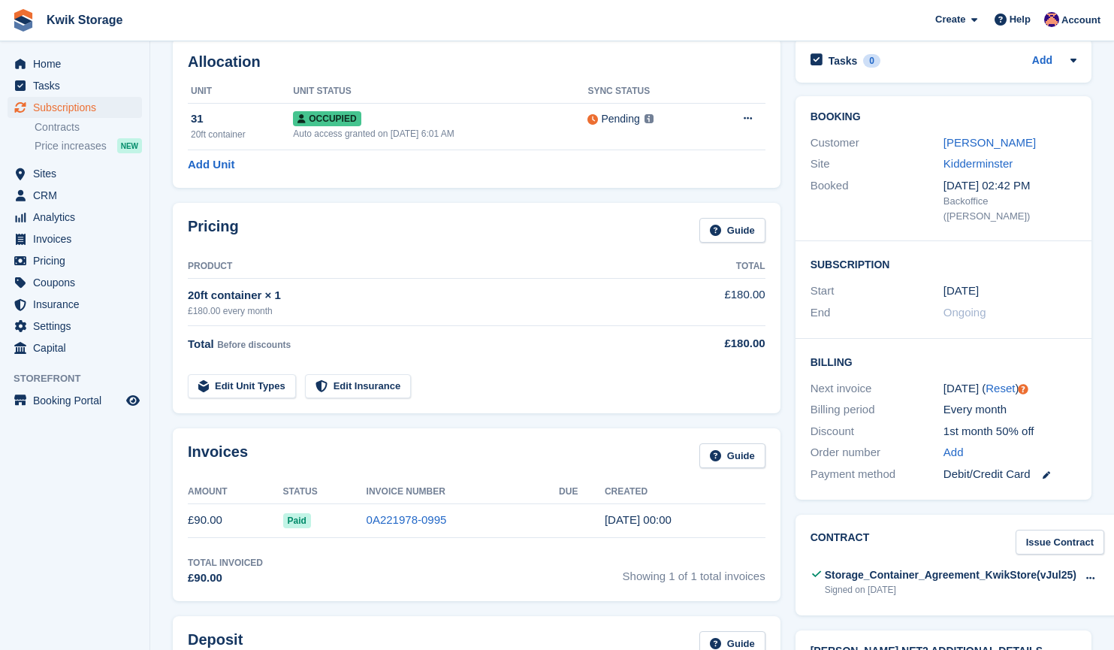
scroll to position [71, 0]
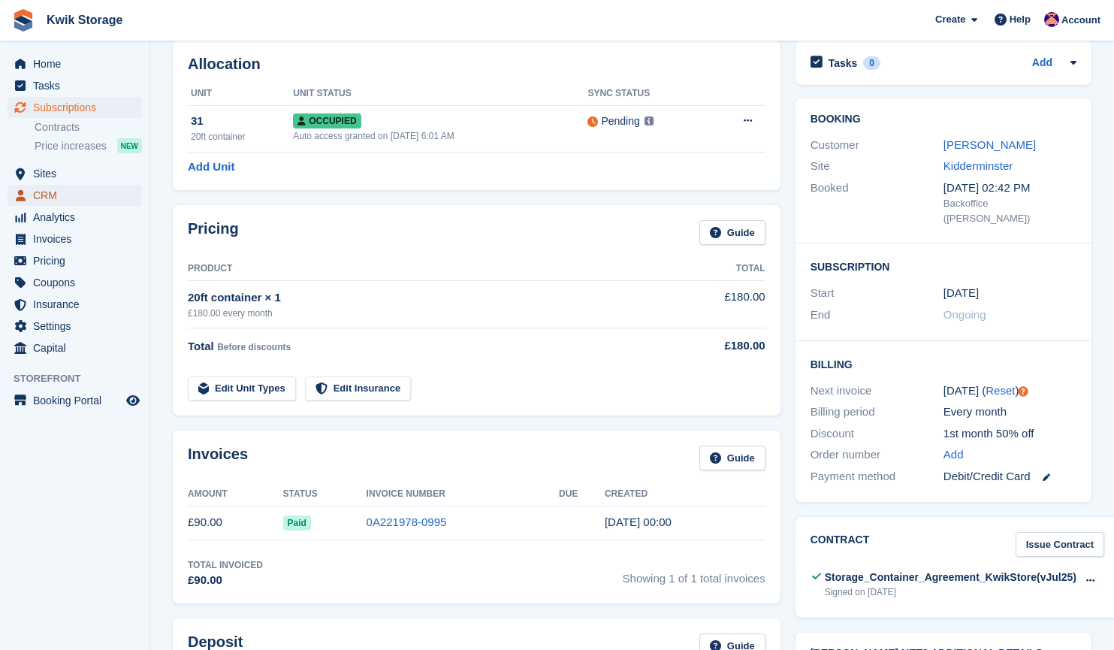
click at [65, 195] on span "CRM" at bounding box center [78, 195] width 90 height 21
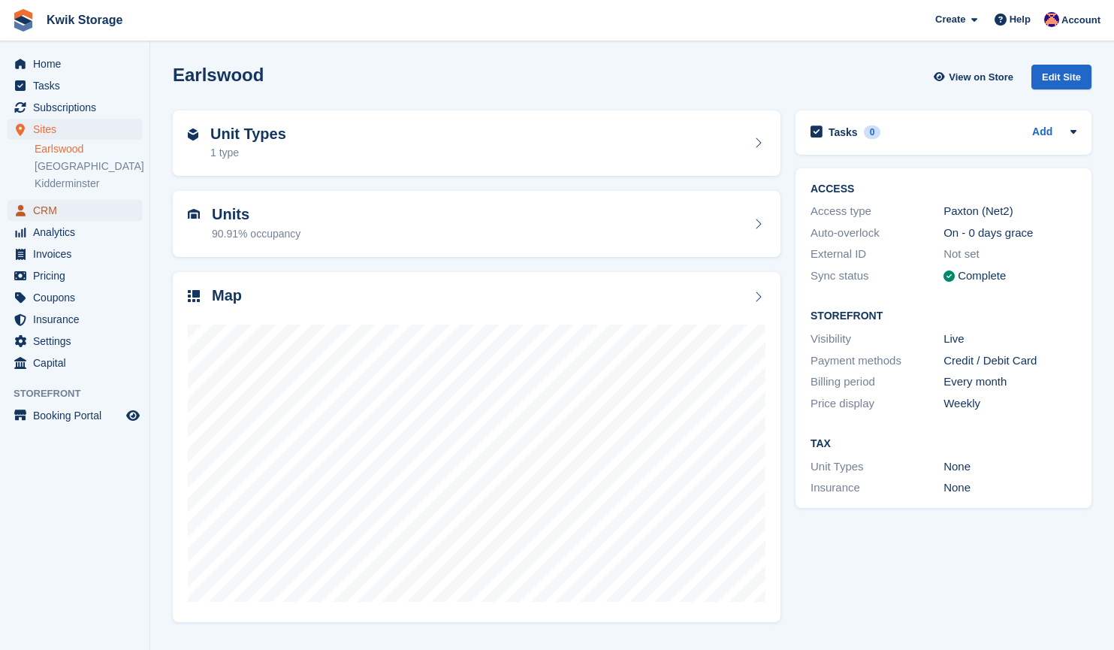
click at [84, 218] on span "CRM" at bounding box center [78, 210] width 90 height 21
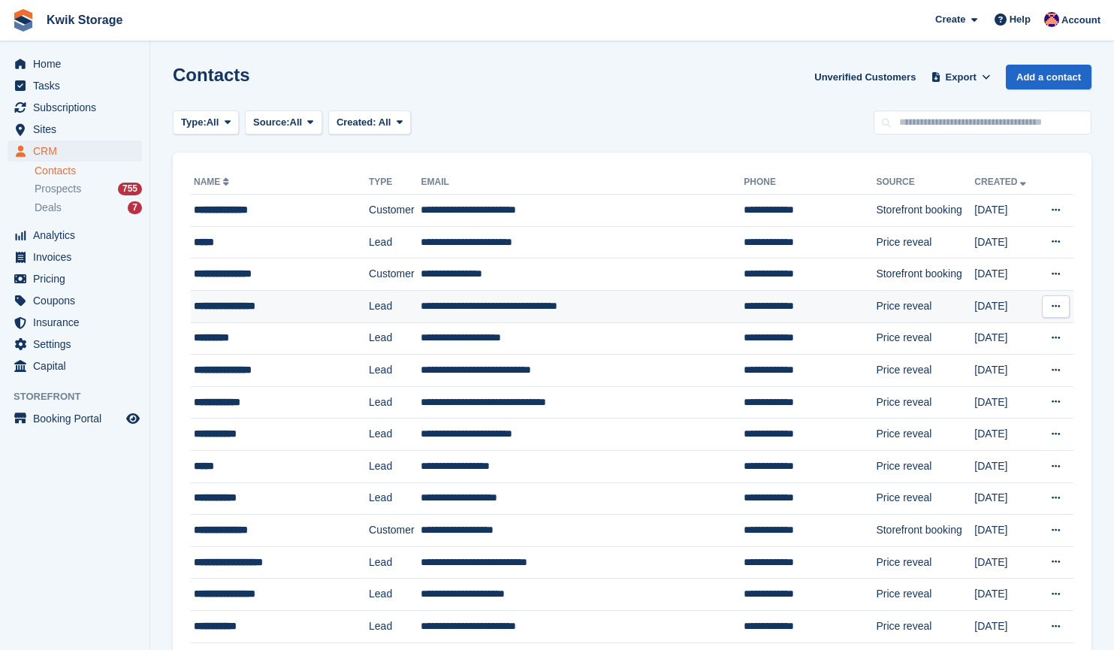
click at [319, 310] on div "**********" at bounding box center [270, 306] width 153 height 16
